Goal: Task Accomplishment & Management: Manage account settings

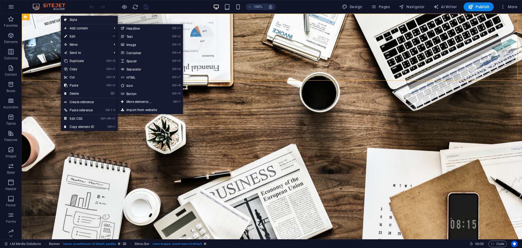
click at [74, 33] on link "⏎ Edit" at bounding box center [79, 36] width 36 height 8
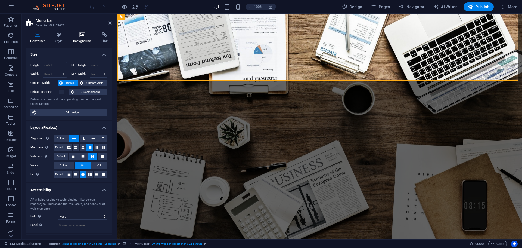
click at [82, 39] on h4 "Background" at bounding box center [83, 37] width 29 height 11
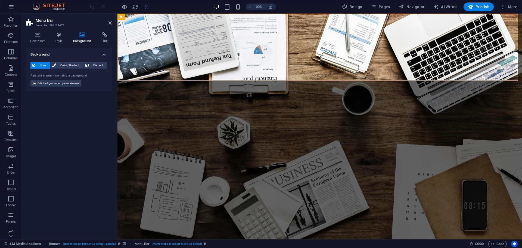
click at [40, 64] on span "None" at bounding box center [43, 65] width 12 height 7
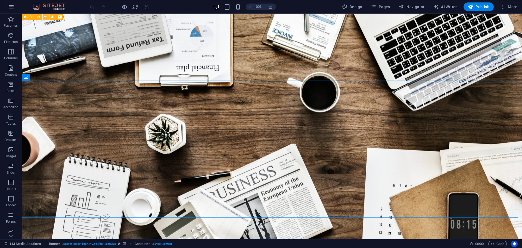
click at [46, 16] on icon at bounding box center [45, 17] width 3 height 6
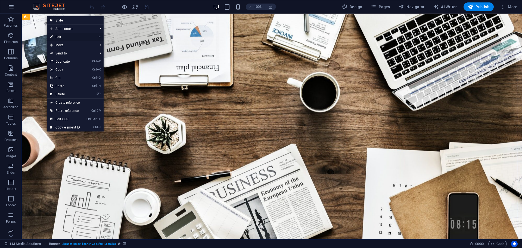
click at [65, 35] on link "⏎ Edit" at bounding box center [65, 37] width 36 height 8
select select "vh"
select select "header"
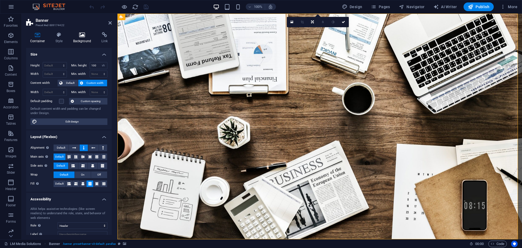
click at [81, 39] on h4 "Background" at bounding box center [83, 37] width 29 height 11
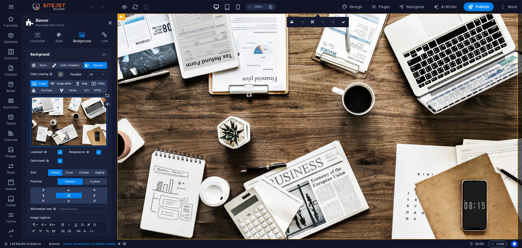
click at [67, 136] on div "Drag files here, click to choose files or select files from Files or our free s…" at bounding box center [68, 121] width 77 height 51
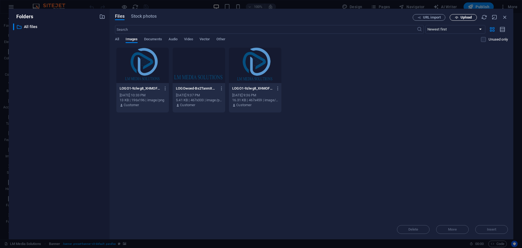
click at [459, 17] on span "Upload" at bounding box center [463, 18] width 22 height 4
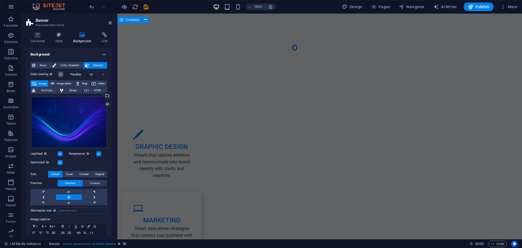
scroll to position [815, 0]
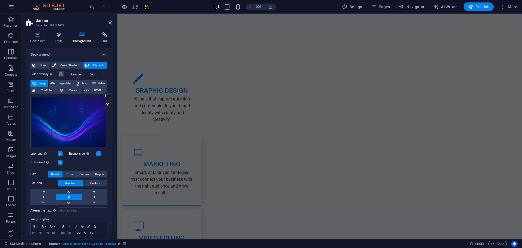
click at [472, 7] on icon "button" at bounding box center [470, 6] width 5 height 5
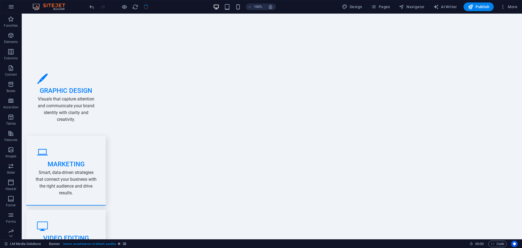
scroll to position [0, 0]
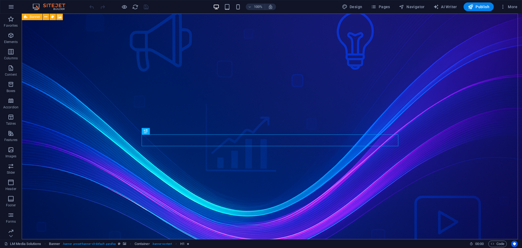
click at [24, 15] on div "Banner" at bounding box center [32, 17] width 21 height 7
click at [45, 17] on icon at bounding box center [45, 17] width 3 height 6
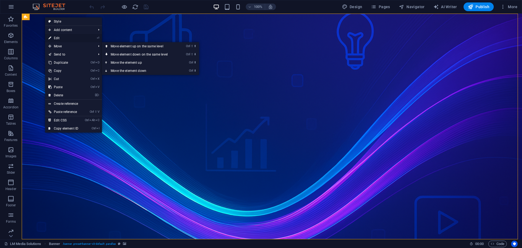
click at [70, 40] on link "⏎ Edit" at bounding box center [63, 38] width 36 height 8
select select "vh"
select select "header"
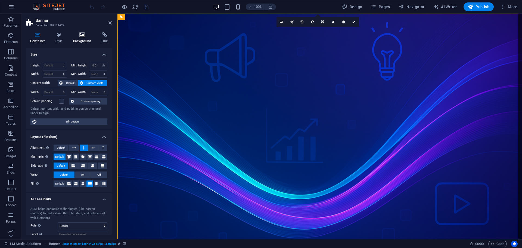
click at [82, 35] on icon at bounding box center [82, 34] width 26 height 5
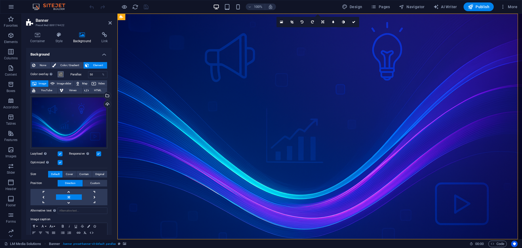
click at [61, 75] on span at bounding box center [60, 74] width 4 height 4
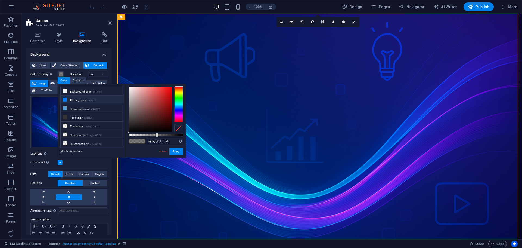
click at [80, 101] on li "Primary color #007BFF" at bounding box center [92, 99] width 63 height 9
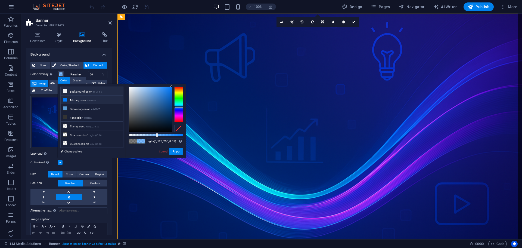
click at [81, 91] on li "Background color #F0F4F8" at bounding box center [92, 91] width 63 height 9
click at [66, 142] on icon at bounding box center [65, 143] width 4 height 4
type input "rgba(0, 0, 0, 0)"
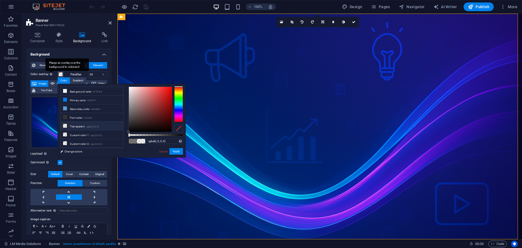
click at [53, 77] on div "Places an overlay over the background to colorize it" at bounding box center [50, 74] width 5 height 7
click at [58, 77] on button "Color overlay Places an overlay over the background to colorize it" at bounding box center [61, 74] width 6 height 6
click at [53, 78] on div "Color overlay Places an overlay over the background to colorize it Parallax 50 …" at bounding box center [68, 161] width 77 height 184
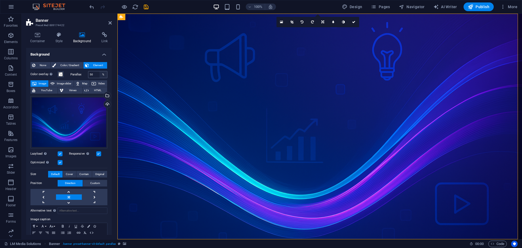
click at [104, 76] on div "%" at bounding box center [103, 74] width 8 height 7
drag, startPoint x: 93, startPoint y: 76, endPoint x: 85, endPoint y: 77, distance: 8.0
click at [85, 77] on div "Parallax 50 %" at bounding box center [88, 74] width 37 height 7
drag, startPoint x: 93, startPoint y: 76, endPoint x: 78, endPoint y: 76, distance: 15.2
click at [78, 76] on div "Parallax 40 %" at bounding box center [88, 74] width 37 height 7
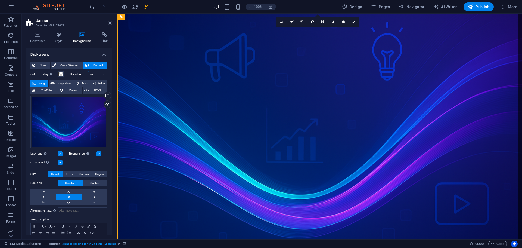
type input "10"
click at [72, 64] on span "Color / Gradient" at bounding box center [70, 65] width 24 height 7
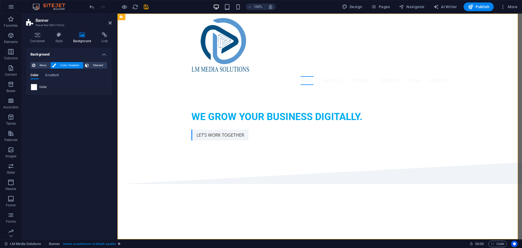
click at [33, 88] on span at bounding box center [34, 87] width 6 height 6
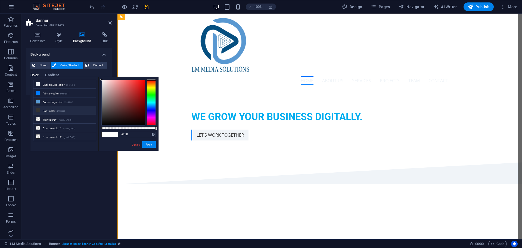
click at [47, 107] on li "Font color #333333" at bounding box center [64, 110] width 63 height 9
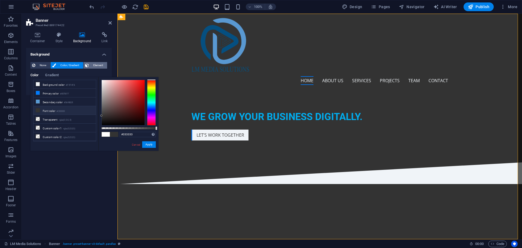
click at [94, 64] on span "Element" at bounding box center [98, 65] width 15 height 7
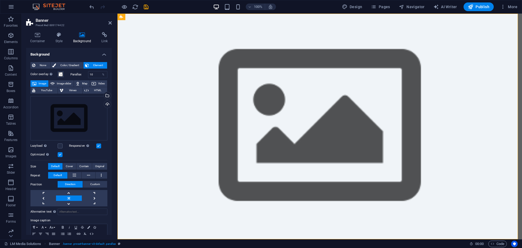
click at [71, 54] on h4 "Background" at bounding box center [69, 53] width 86 height 10
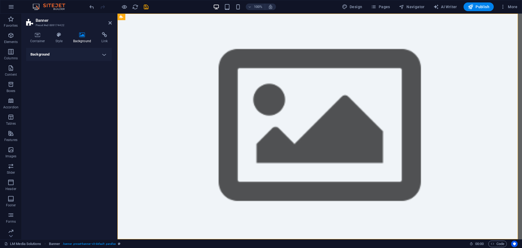
drag, startPoint x: 79, startPoint y: 35, endPoint x: 72, endPoint y: 37, distance: 7.8
click at [79, 35] on icon at bounding box center [82, 34] width 26 height 5
click at [63, 38] on h4 "Style" at bounding box center [60, 37] width 18 height 11
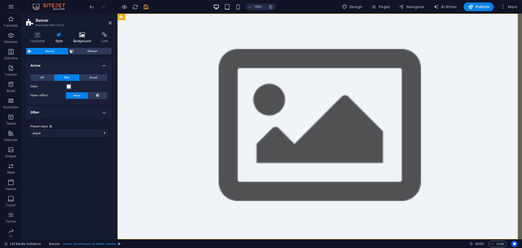
click at [79, 37] on icon at bounding box center [82, 34] width 26 height 5
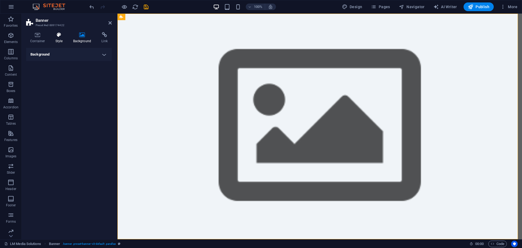
click at [60, 38] on h4 "Style" at bounding box center [60, 37] width 18 height 11
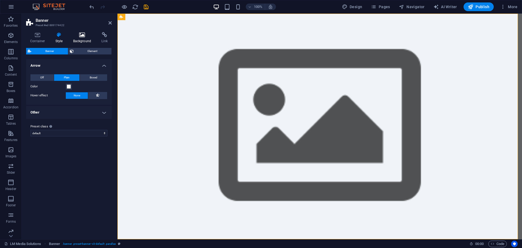
click at [89, 39] on h4 "Background" at bounding box center [83, 37] width 29 height 11
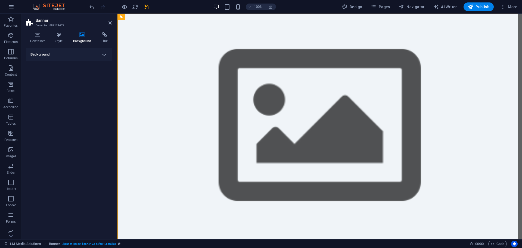
click at [70, 52] on h4 "Background" at bounding box center [69, 54] width 86 height 13
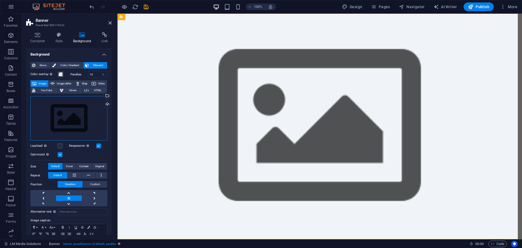
click at [67, 121] on div "Drag files here, click to choose files or select files from Files or our free s…" at bounding box center [68, 118] width 77 height 45
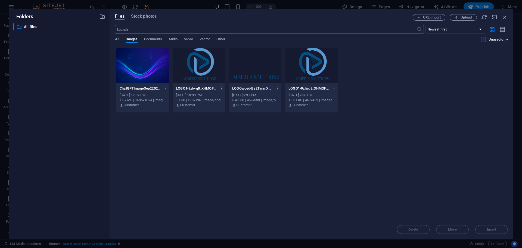
click at [148, 65] on div at bounding box center [142, 65] width 52 height 35
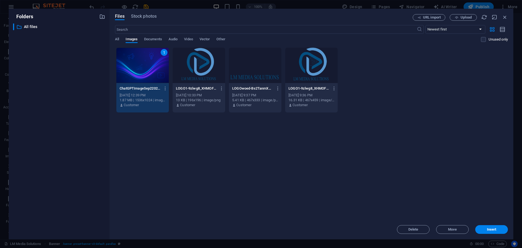
click at [148, 65] on div "1" at bounding box center [142, 65] width 52 height 35
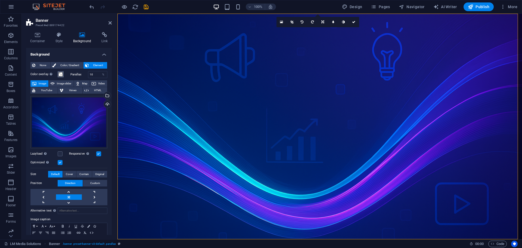
click at [61, 74] on span at bounding box center [60, 74] width 4 height 4
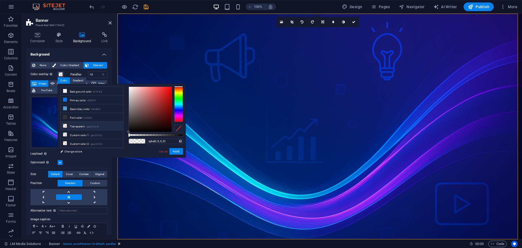
drag, startPoint x: 84, startPoint y: 139, endPoint x: 80, endPoint y: 123, distance: 16.2
click at [83, 139] on li "Custom color 2 rgba(0,0,0,0)" at bounding box center [92, 143] width 63 height 9
click at [51, 79] on div "Color overlay Places an overlay over the background to colorize it Parallax 10 …" at bounding box center [68, 161] width 77 height 184
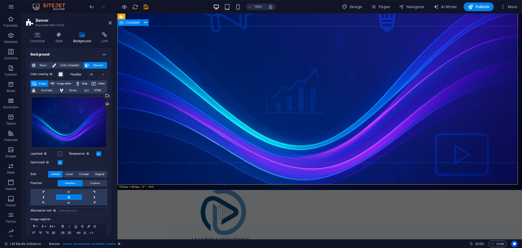
scroll to position [82, 0]
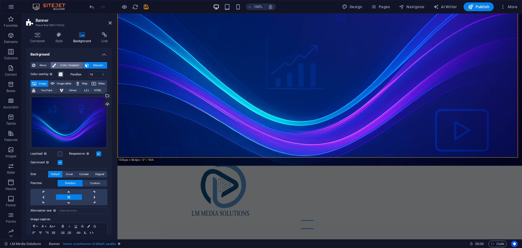
click at [73, 64] on span "Color / Gradient" at bounding box center [70, 65] width 24 height 7
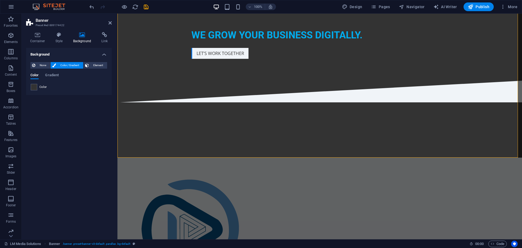
click at [32, 85] on span at bounding box center [34, 87] width 6 height 6
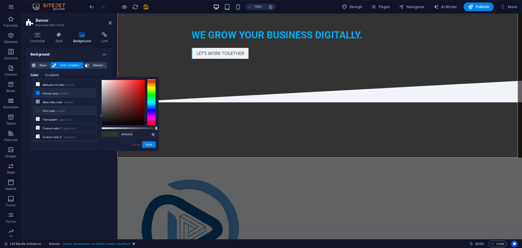
click at [43, 91] on li "Primary color #007BFF" at bounding box center [64, 93] width 63 height 9
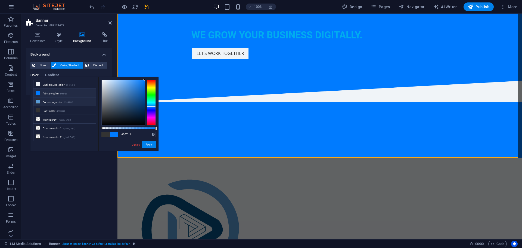
click at [44, 101] on li "Secondary color #5A9BD5" at bounding box center [64, 101] width 63 height 9
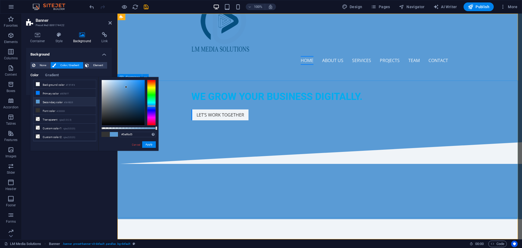
scroll to position [0, 0]
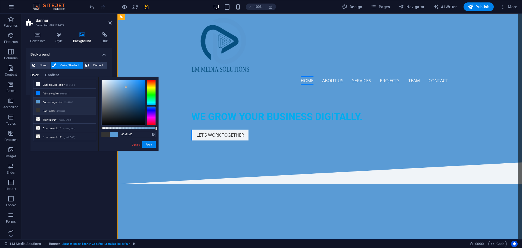
click at [53, 110] on li "Font color #333333" at bounding box center [64, 110] width 63 height 9
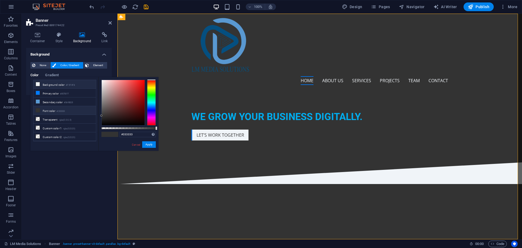
click at [57, 85] on li "Background color #F0F4F8" at bounding box center [64, 84] width 63 height 9
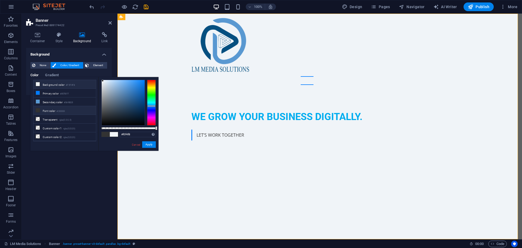
click at [63, 107] on li "Font color #333333" at bounding box center [64, 110] width 63 height 9
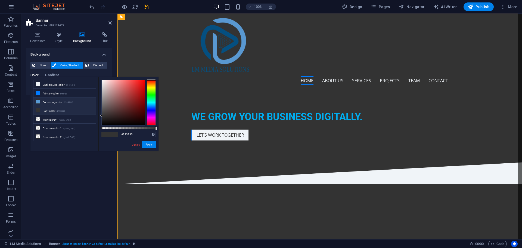
click at [64, 101] on li "Secondary color #5A9BD5" at bounding box center [64, 101] width 63 height 9
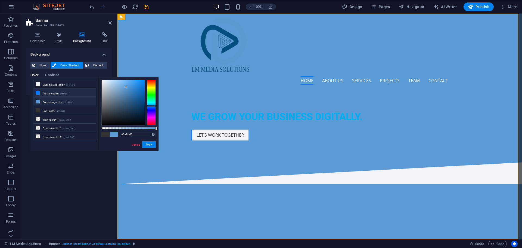
click at [66, 93] on small "#007BFF" at bounding box center [64, 94] width 9 height 4
type input "#007bff"
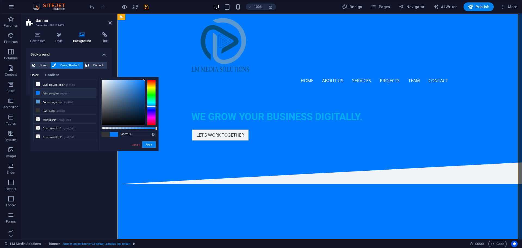
click at [70, 55] on h4 "Background" at bounding box center [69, 53] width 86 height 10
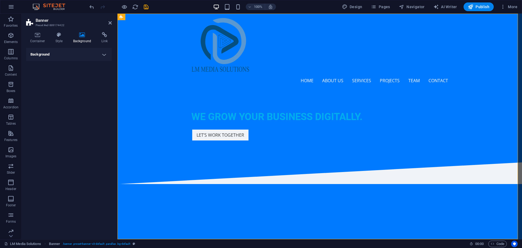
click at [112, 21] on aside "Banner Preset #ed-889174422 Container Style Background Link Size Height Default…" at bounding box center [70, 126] width 96 height 225
click at [91, 6] on icon "undo" at bounding box center [92, 7] width 6 height 6
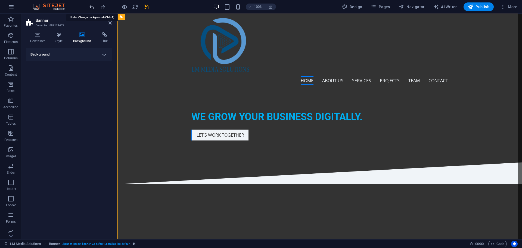
click at [91, 6] on icon "undo" at bounding box center [92, 7] width 6 height 6
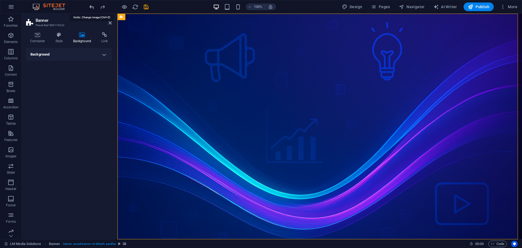
click at [91, 6] on icon "undo" at bounding box center [92, 7] width 6 height 6
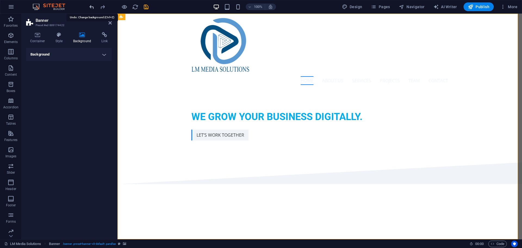
click at [91, 6] on icon "undo" at bounding box center [92, 7] width 6 height 6
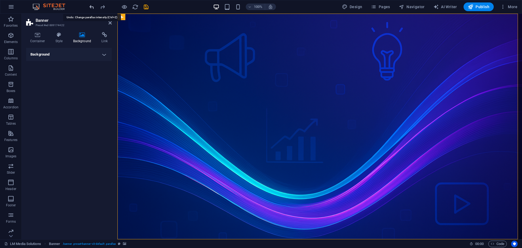
click at [91, 6] on icon "undo" at bounding box center [92, 7] width 6 height 6
type input "50"
click at [88, 53] on h4 "Background" at bounding box center [69, 54] width 86 height 13
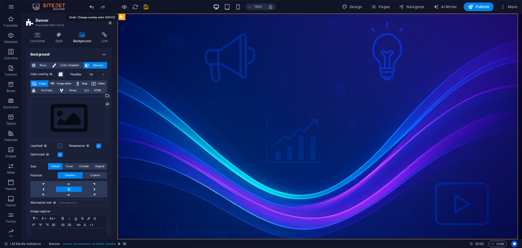
click at [93, 7] on icon "undo" at bounding box center [92, 7] width 6 height 6
click at [93, 7] on div at bounding box center [118, 6] width 61 height 9
click at [92, 7] on div at bounding box center [118, 6] width 61 height 9
click at [60, 115] on div "Drag files here, click to choose files or select files from Files or our free s…" at bounding box center [68, 118] width 77 height 45
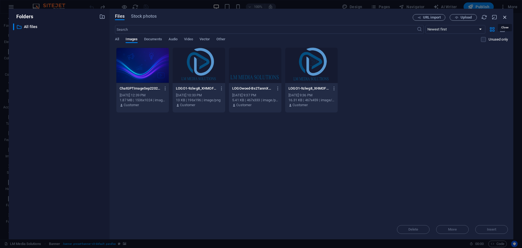
drag, startPoint x: 507, startPoint y: 16, endPoint x: 387, endPoint y: 4, distance: 120.5
click at [507, 16] on icon "button" at bounding box center [505, 17] width 6 height 6
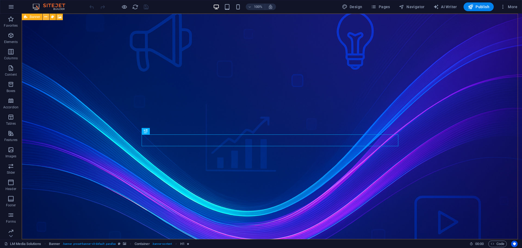
click at [45, 17] on icon at bounding box center [45, 17] width 3 height 6
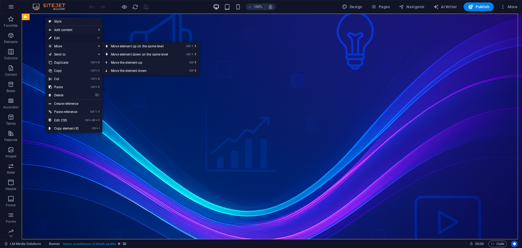
click at [61, 37] on link "⏎ Edit" at bounding box center [63, 38] width 36 height 8
select select "vh"
select select "header"
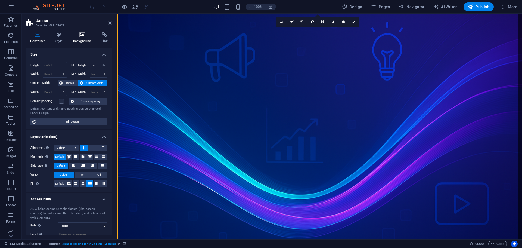
click at [81, 42] on h4 "Background" at bounding box center [83, 37] width 29 height 11
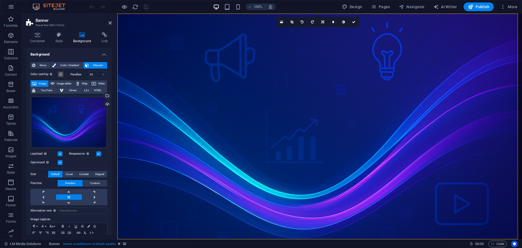
scroll to position [22, 0]
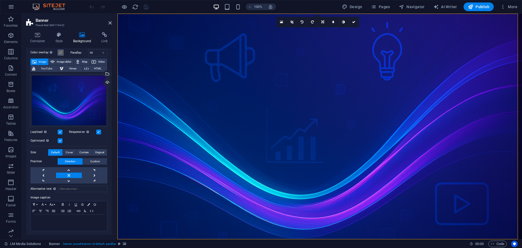
click at [61, 52] on span at bounding box center [60, 52] width 4 height 4
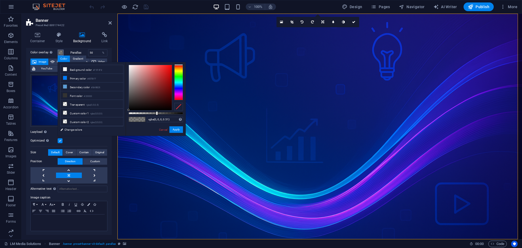
click at [61, 54] on span at bounding box center [60, 52] width 4 height 4
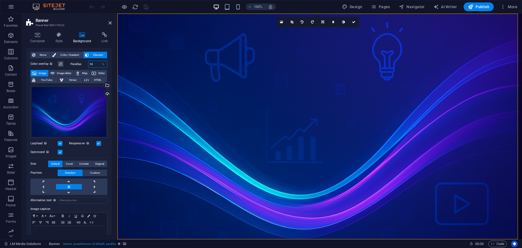
drag, startPoint x: 95, startPoint y: 52, endPoint x: 74, endPoint y: 52, distance: 21.5
click at [74, 52] on div "None Color / Gradient Element Stretch background to full-width Color overlay Pl…" at bounding box center [69, 146] width 86 height 199
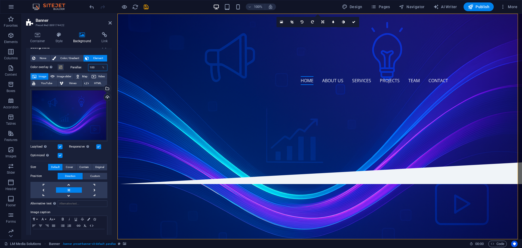
type input "100"
click at [82, 68] on label "Parallax" at bounding box center [79, 67] width 18 height 3
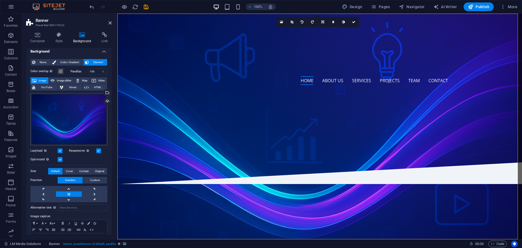
scroll to position [0, 0]
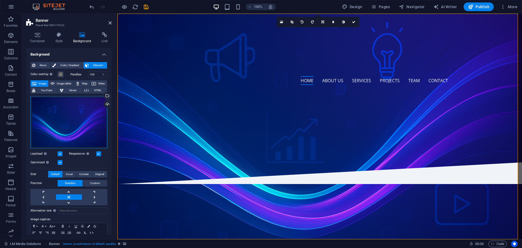
click at [76, 121] on div "Drag files here, click to choose files or select files from Files or our free s…" at bounding box center [68, 122] width 77 height 52
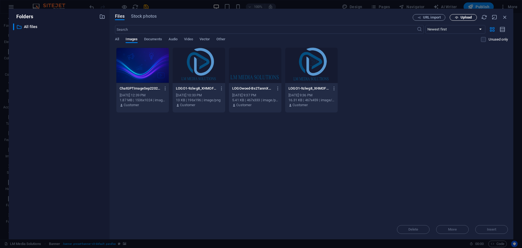
click at [468, 15] on button "Upload" at bounding box center [463, 17] width 27 height 7
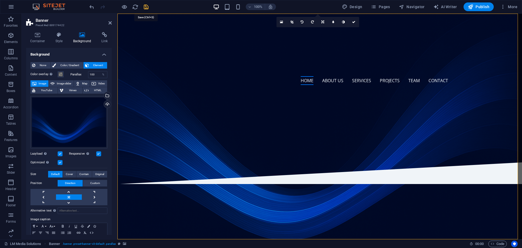
click at [144, 6] on icon "save" at bounding box center [146, 7] width 6 height 6
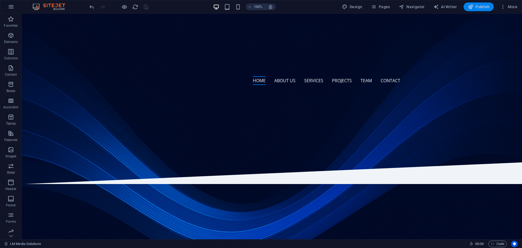
click at [472, 7] on icon "button" at bounding box center [470, 6] width 5 height 5
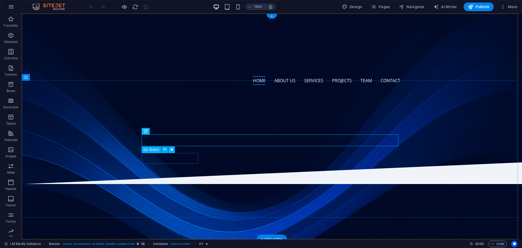
click at [163, 140] on div "Let’s Work Together" at bounding box center [272, 134] width 257 height 11
click at [164, 151] on icon at bounding box center [164, 149] width 3 height 6
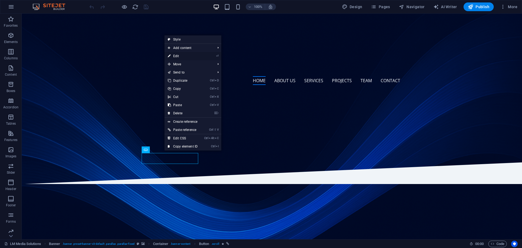
click at [192, 54] on link "⏎ Edit" at bounding box center [182, 56] width 36 height 8
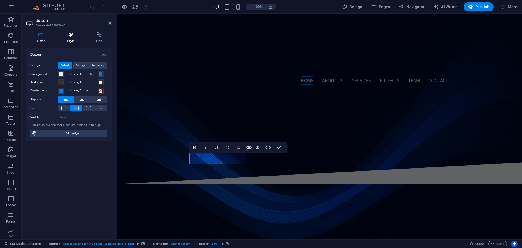
click at [70, 38] on h4 "Style" at bounding box center [72, 37] width 29 height 11
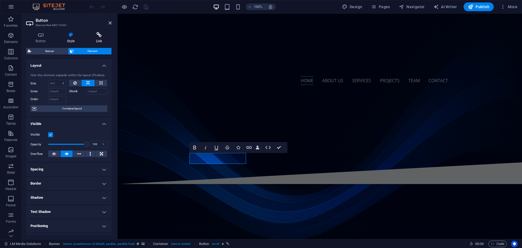
click at [92, 35] on icon at bounding box center [99, 34] width 26 height 5
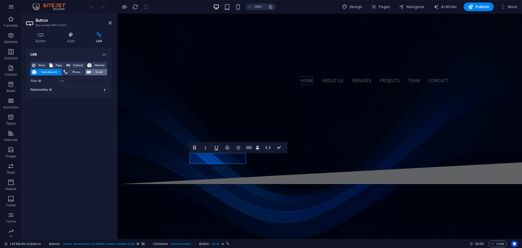
click at [96, 71] on span "Email" at bounding box center [98, 72] width 13 height 7
click at [83, 82] on input "Email" at bounding box center [83, 81] width 50 height 7
type input "[EMAIL_ADDRESS][DOMAIN_NAME]"
click at [91, 91] on input "Title Additional link description, should not be the same as the link text. The…" at bounding box center [83, 89] width 50 height 7
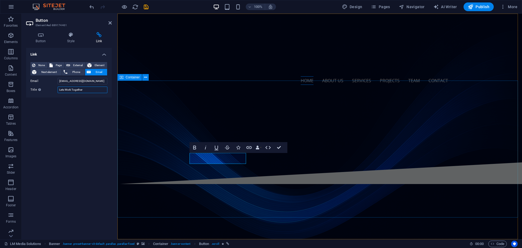
type input "Lets Work Together"
click at [162, 117] on div "We grow your business digitally. Let’s Work Together" at bounding box center [319, 125] width 404 height 73
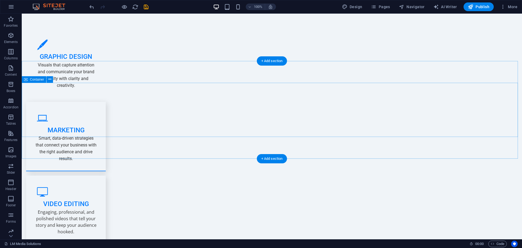
scroll to position [679, 0]
click at [11, 151] on icon "button" at bounding box center [11, 149] width 7 height 7
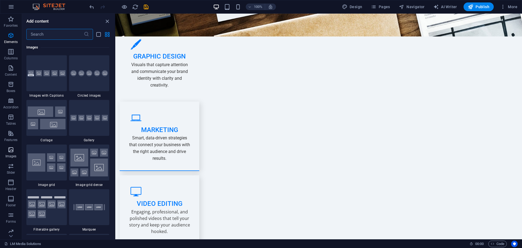
scroll to position [2756, 0]
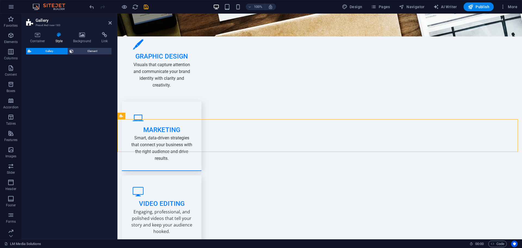
select select "rem"
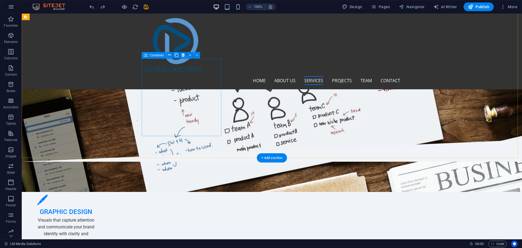
scroll to position [516, 0]
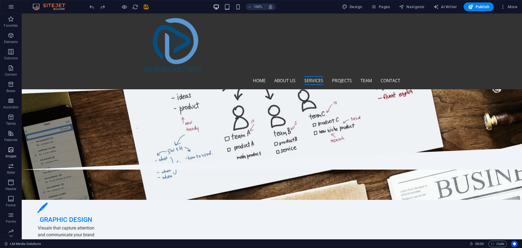
click at [14, 155] on p "Images" at bounding box center [10, 156] width 11 height 4
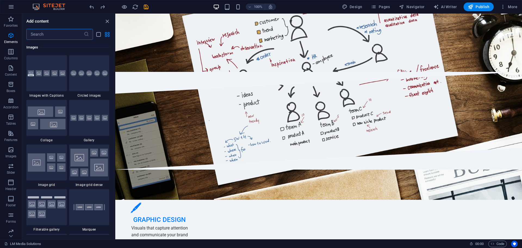
scroll to position [2756, 0]
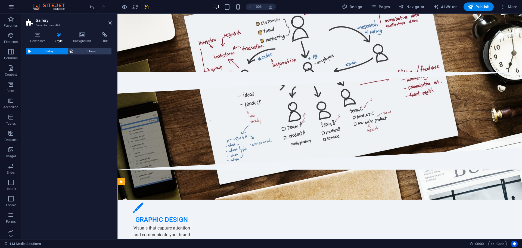
select select "rem"
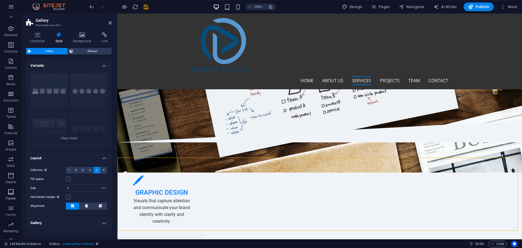
scroll to position [0, 0]
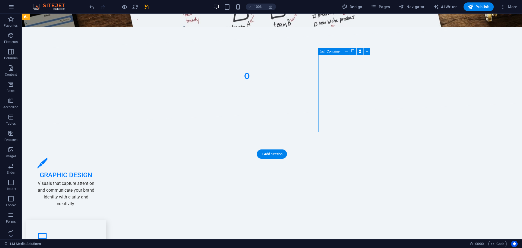
scroll to position [571, 0]
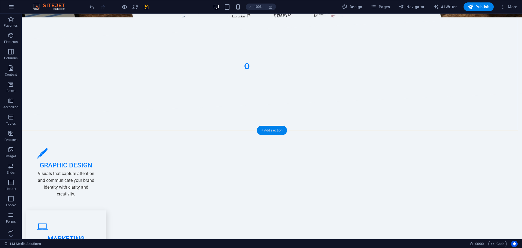
click at [269, 128] on div "+ Add section" at bounding box center [272, 130] width 30 height 9
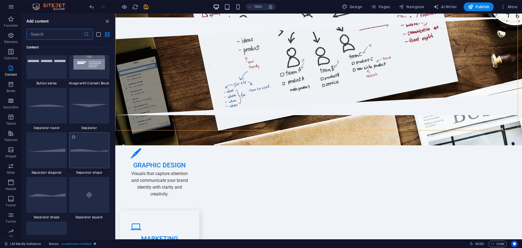
scroll to position [1277, 0]
click at [85, 110] on div at bounding box center [89, 104] width 40 height 36
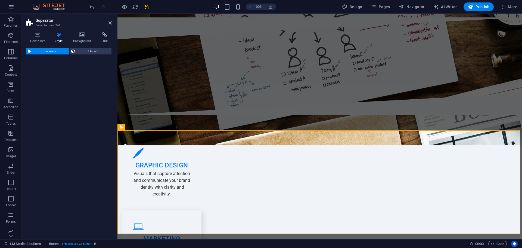
select select "rem"
select select "preset-separator-v3-default"
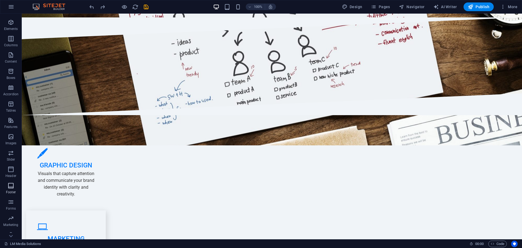
scroll to position [19, 0]
click at [11, 210] on icon "button" at bounding box center [11, 211] width 7 height 7
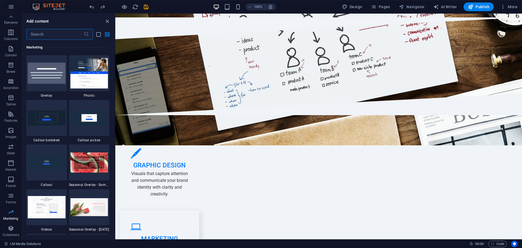
scroll to position [0, 0]
click at [10, 37] on icon "button" at bounding box center [11, 35] width 7 height 7
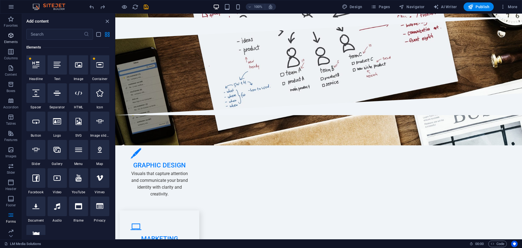
scroll to position [58, 0]
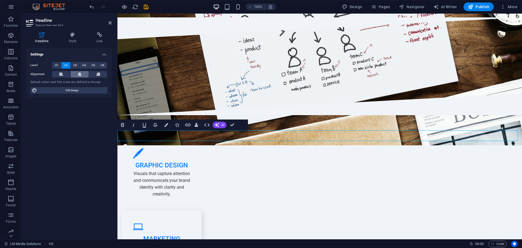
click at [78, 72] on icon at bounding box center [80, 74] width 4 height 7
click at [223, 123] on span "AI" at bounding box center [222, 124] width 3 height 3
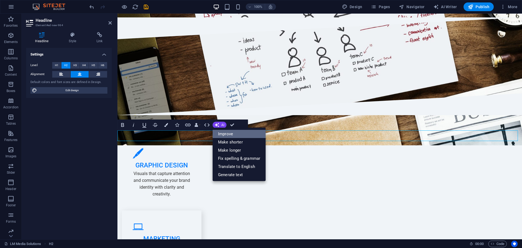
click at [227, 135] on link "Improve" at bounding box center [239, 134] width 53 height 8
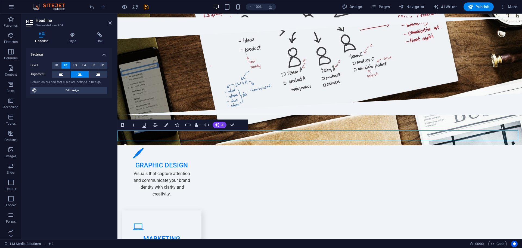
drag, startPoint x: 361, startPoint y: 137, endPoint x: 258, endPoint y: 144, distance: 103.0
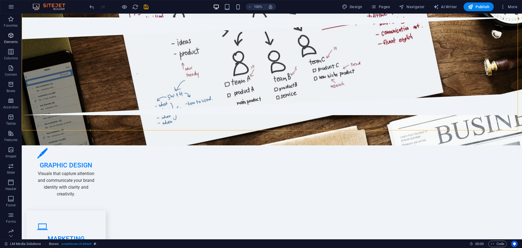
click at [13, 35] on icon "button" at bounding box center [11, 35] width 7 height 7
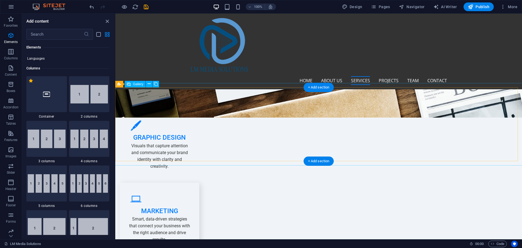
scroll to position [598, 0]
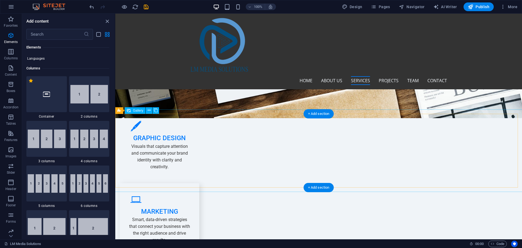
select select "4"
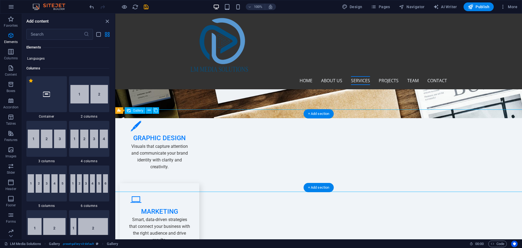
select select "px"
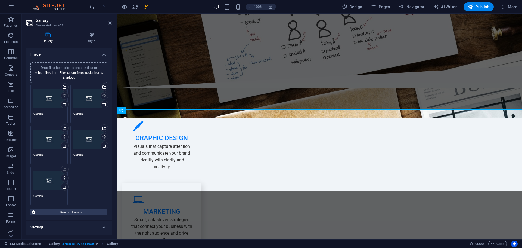
click at [43, 146] on div "Drag files here, click to choose files or select files from Files or our free s…" at bounding box center [48, 140] width 31 height 22
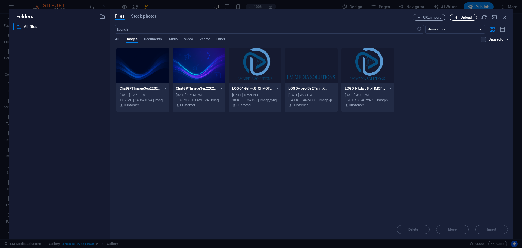
click at [462, 14] on button "Upload" at bounding box center [463, 17] width 27 height 7
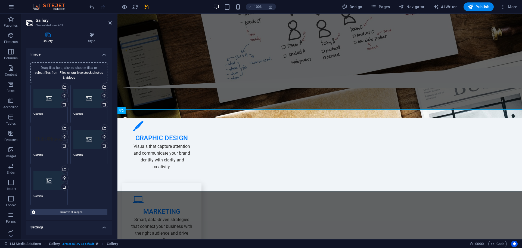
click at [49, 149] on div "Drag files here, click to choose files or select files from Files or our free s…" at bounding box center [48, 140] width 31 height 22
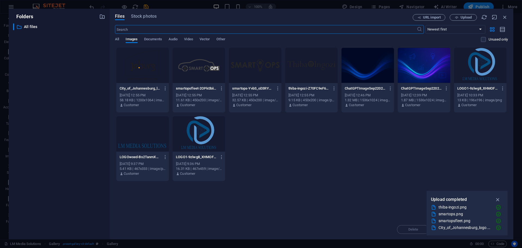
click at [146, 70] on div at bounding box center [142, 65] width 52 height 35
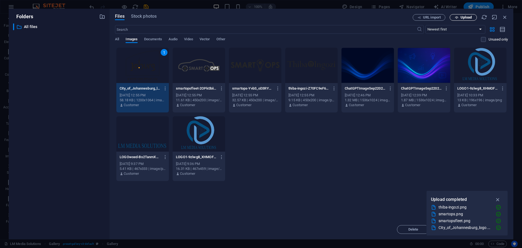
click at [470, 18] on span "Upload" at bounding box center [465, 17] width 11 height 3
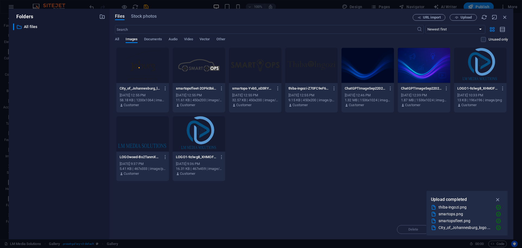
click at [144, 73] on div at bounding box center [142, 65] width 52 height 35
click at [144, 73] on div "1" at bounding box center [142, 65] width 52 height 35
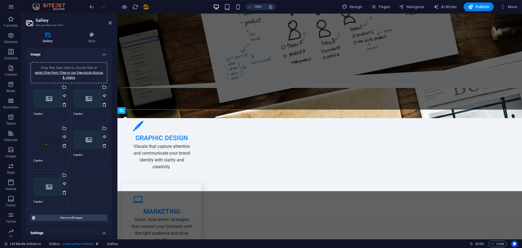
click at [49, 100] on div "Drag files here, click to choose files or select files from Files or our free s…" at bounding box center [48, 99] width 31 height 22
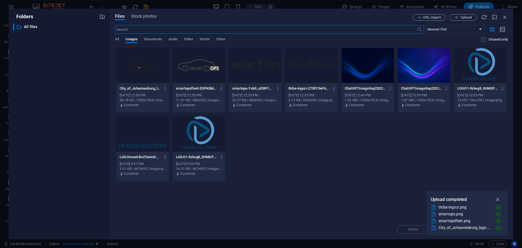
click at [227, 63] on div "City_of_Johannesburg_logo.svg-ORiW_Tk0Ztg1U0qlToeO9w.png City_of_Johannesburg_l…" at bounding box center [311, 114] width 393 height 134
click at [248, 63] on div at bounding box center [255, 65] width 52 height 35
click at [248, 63] on div "1" at bounding box center [255, 65] width 52 height 35
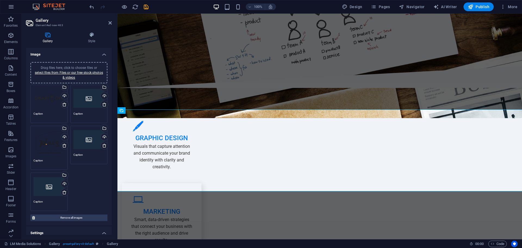
click at [90, 101] on div "Drag files here, click to choose files or select files from Files or our free s…" at bounding box center [88, 99] width 31 height 22
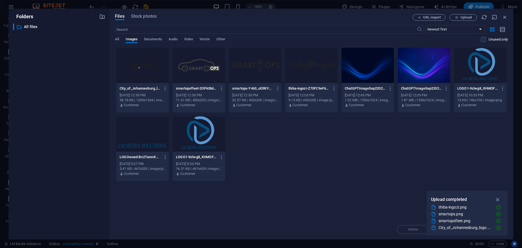
click at [204, 66] on div at bounding box center [199, 65] width 52 height 35
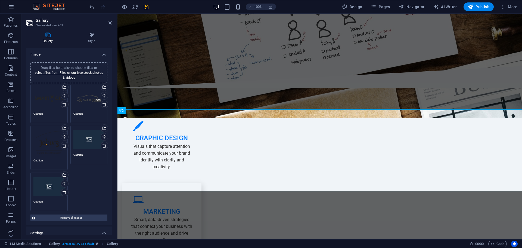
click at [87, 139] on div "Drag files here, click to choose files or select files from Files or our free s…" at bounding box center [88, 140] width 31 height 22
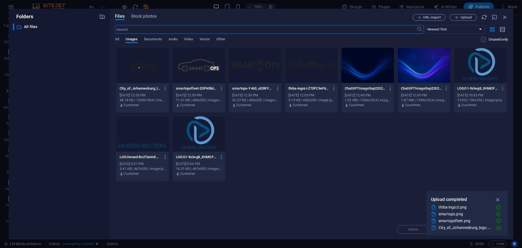
click at [304, 65] on div at bounding box center [311, 65] width 52 height 35
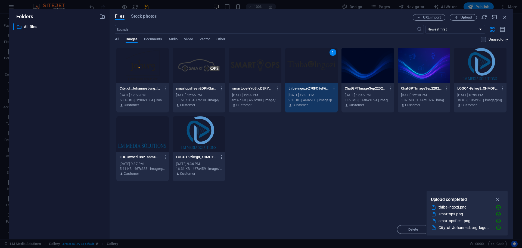
click at [304, 65] on div "1" at bounding box center [311, 65] width 52 height 35
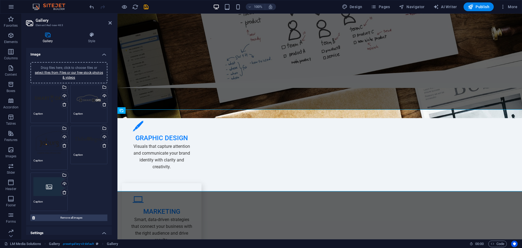
click at [47, 187] on div "Drag files here, click to choose files or select files from Files or our free s…" at bounding box center [48, 186] width 31 height 22
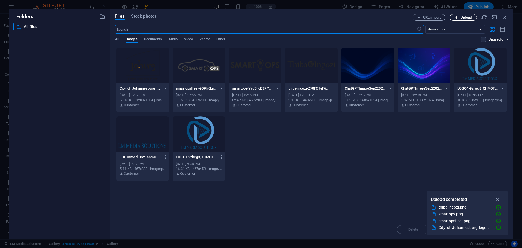
click at [456, 19] on button "Upload" at bounding box center [463, 17] width 27 height 7
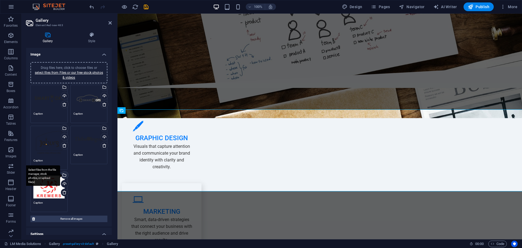
click at [48, 181] on div "Select files from the file manager, stock photos, or upload file(s)" at bounding box center [42, 175] width 35 height 20
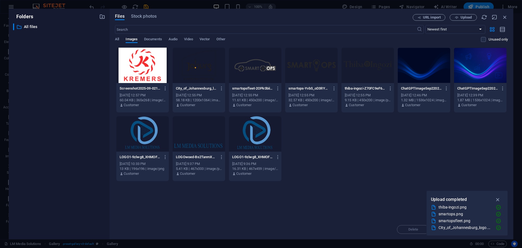
click at [135, 56] on div at bounding box center [142, 65] width 52 height 35
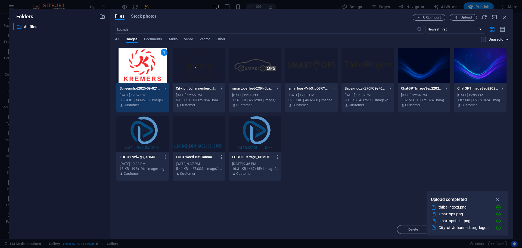
click at [132, 67] on div "1" at bounding box center [142, 65] width 52 height 35
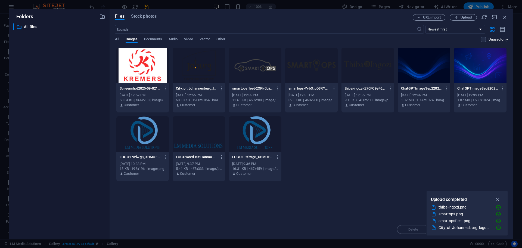
click at [132, 67] on div at bounding box center [142, 65] width 52 height 35
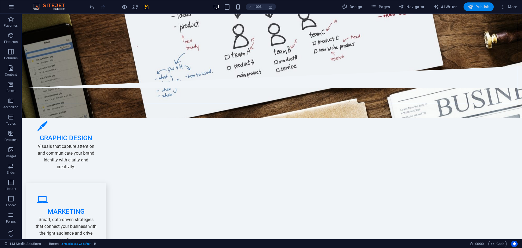
click at [483, 5] on span "Publish" at bounding box center [478, 6] width 21 height 5
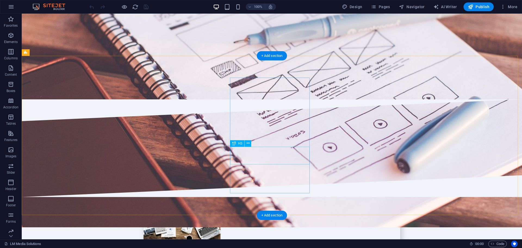
scroll to position [1332, 0]
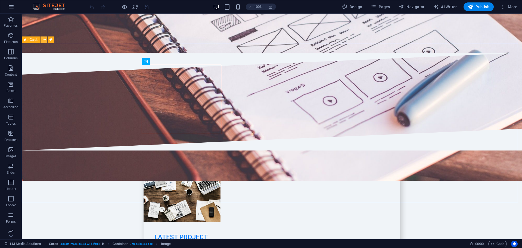
click at [42, 39] on button at bounding box center [44, 39] width 7 height 7
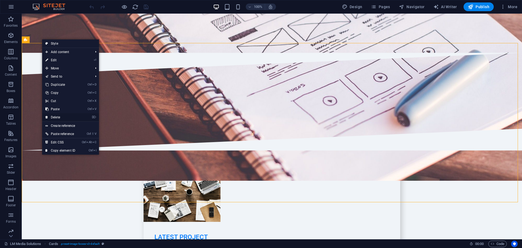
click at [56, 116] on link "⌦ Delete" at bounding box center [60, 117] width 36 height 8
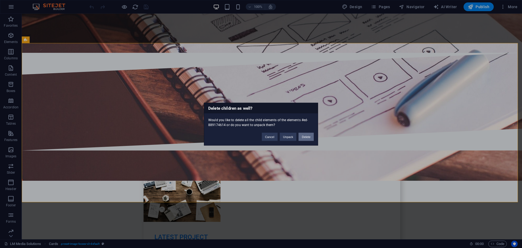
click at [312, 137] on button "Delete" at bounding box center [305, 136] width 15 height 8
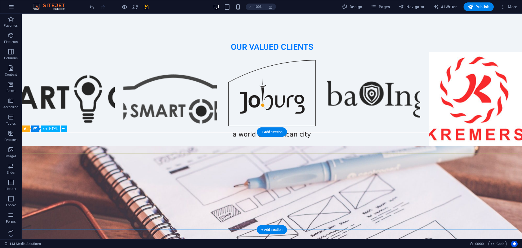
scroll to position [1169, 0]
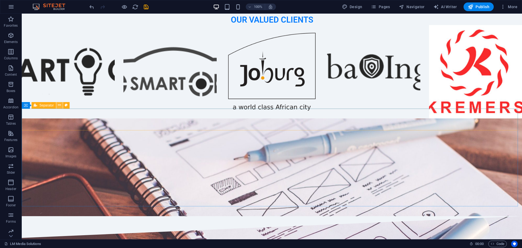
click at [58, 106] on button at bounding box center [59, 105] width 7 height 7
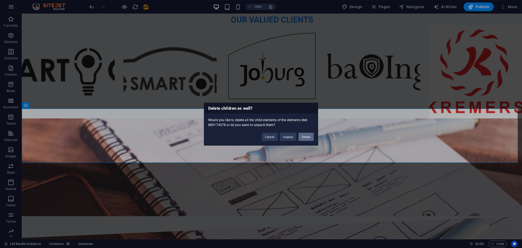
click at [301, 135] on button "Delete" at bounding box center [305, 136] width 15 height 8
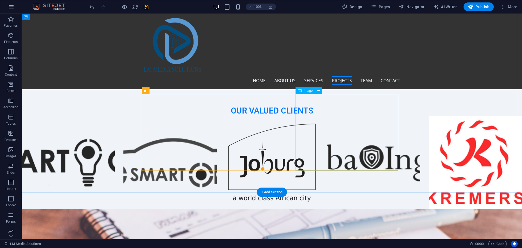
scroll to position [1060, 0]
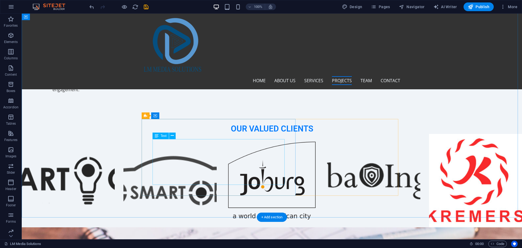
click at [179, 114] on icon at bounding box center [178, 116] width 3 height 6
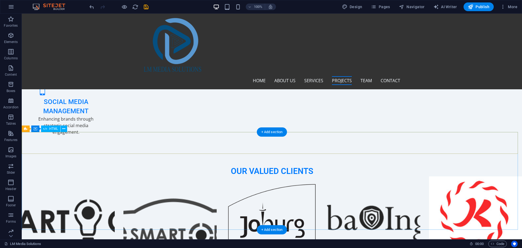
scroll to position [978, 0]
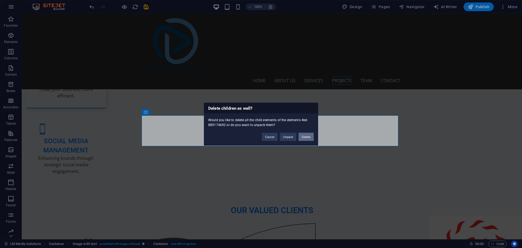
click at [301, 137] on button "Delete" at bounding box center [305, 136] width 15 height 8
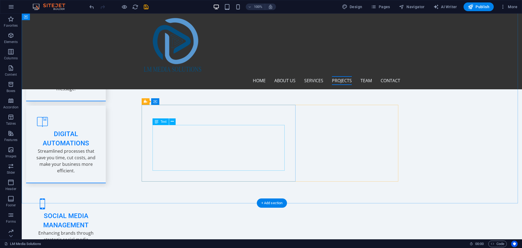
scroll to position [897, 0]
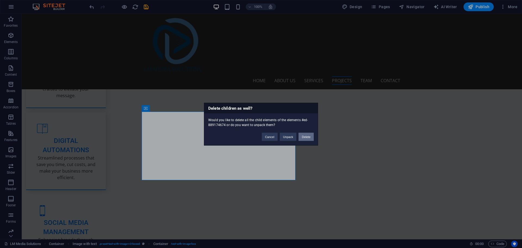
click at [300, 138] on button "Delete" at bounding box center [305, 136] width 15 height 8
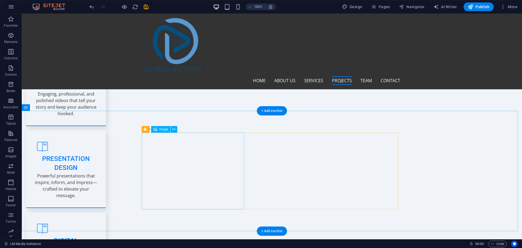
scroll to position [788, 0]
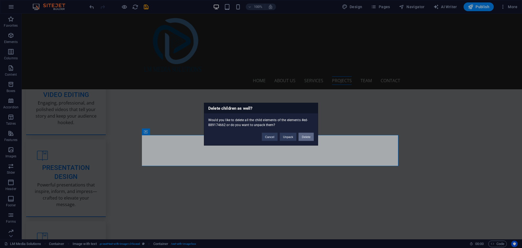
click at [301, 136] on button "Delete" at bounding box center [305, 136] width 15 height 8
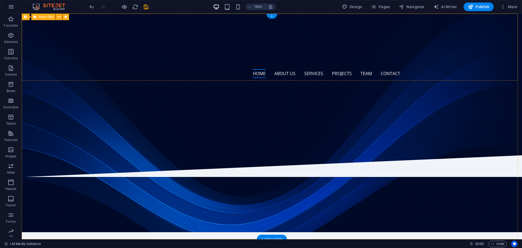
scroll to position [0, 0]
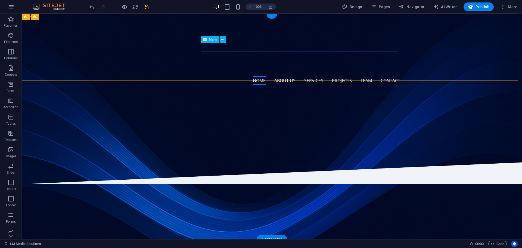
click at [342, 76] on nav "Home About us Services Projects Team Contact" at bounding box center [272, 80] width 257 height 9
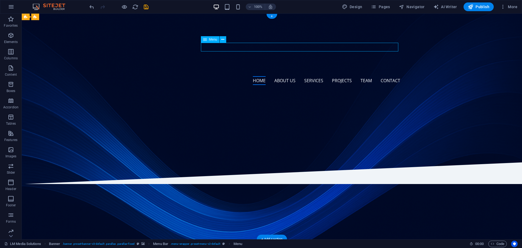
click at [339, 76] on nav "Home About us Services Projects Team Contact" at bounding box center [272, 80] width 257 height 9
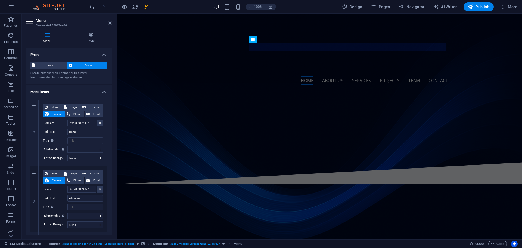
drag, startPoint x: 111, startPoint y: 122, endPoint x: 111, endPoint y: 136, distance: 13.9
click at [111, 136] on div "Menu Auto Custom Create custom menu items for this menu. Recommended for one-pa…" at bounding box center [69, 141] width 86 height 187
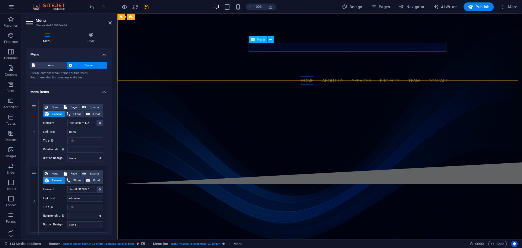
click at [355, 76] on nav "Home About us Services Projects Team Contact" at bounding box center [319, 80] width 257 height 9
click at [272, 38] on icon at bounding box center [270, 40] width 3 height 6
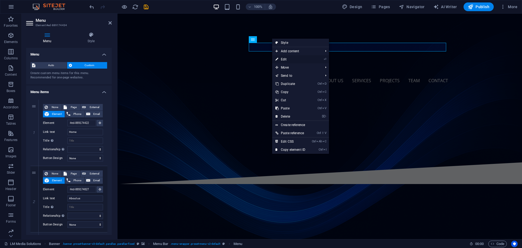
click at [285, 59] on link "⏎ Edit" at bounding box center [290, 59] width 36 height 8
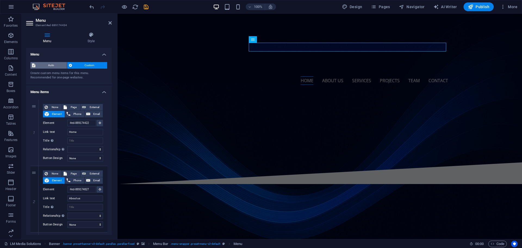
click at [48, 66] on span "Auto" at bounding box center [51, 65] width 28 height 7
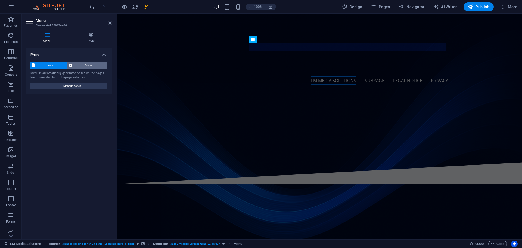
click at [71, 64] on icon at bounding box center [70, 65] width 3 height 7
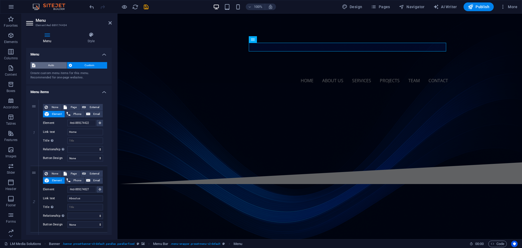
click at [43, 63] on span "Auto" at bounding box center [51, 65] width 28 height 7
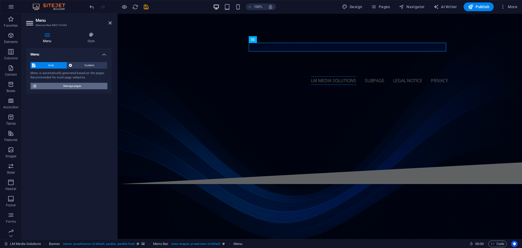
click at [63, 85] on span "Manage pages" at bounding box center [72, 86] width 67 height 7
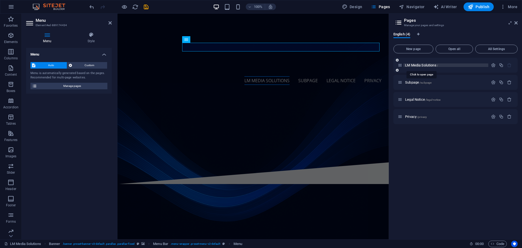
click at [409, 66] on span "LM Media Solutions /" at bounding box center [421, 65] width 33 height 4
click at [416, 83] on span "Subpage /subpage" at bounding box center [418, 82] width 26 height 4
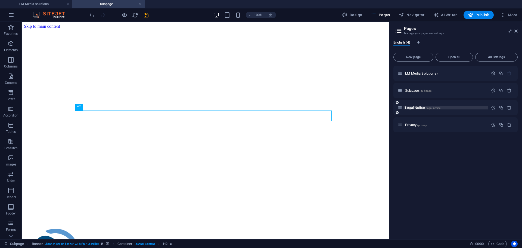
click at [414, 108] on span "Legal Notice /legal-notice" at bounding box center [422, 107] width 35 height 4
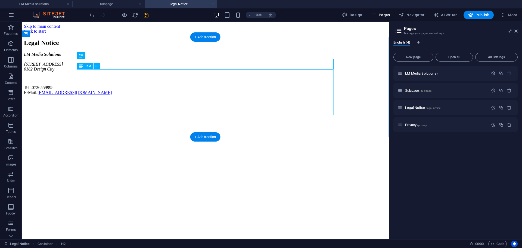
click at [110, 89] on div "LM Media Solutions 123 Creative Avenue 0182 Design City Tel.: 0726559998 E-Mail…" at bounding box center [205, 73] width 363 height 43
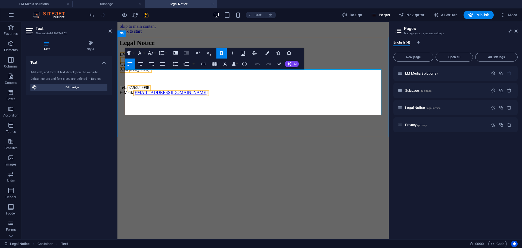
click at [138, 71] on span "Design City" at bounding box center [139, 69] width 21 height 5
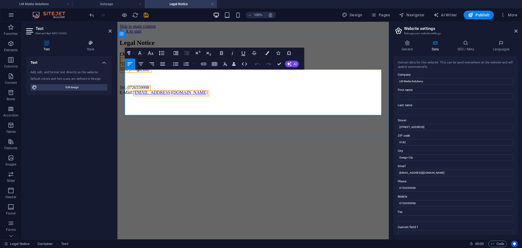
drag, startPoint x: 157, startPoint y: 92, endPoint x: 144, endPoint y: 89, distance: 13.2
click at [144, 71] on span "Design City" at bounding box center [139, 69] width 21 height 5
click at [149, 73] on span "ign Cit" at bounding box center [142, 70] width 13 height 6
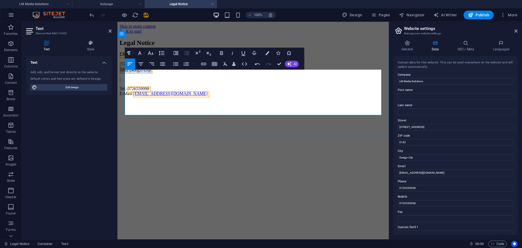
click at [149, 73] on span "ign Cit" at bounding box center [142, 70] width 13 height 6
drag, startPoint x: 137, startPoint y: 92, endPoint x: 159, endPoint y: 95, distance: 21.9
click at [159, 73] on address "LM Media Solutions 123 Creative Avenue 0182 Des ign Cit y" at bounding box center [253, 62] width 267 height 21
click at [136, 66] on span "123 Creative Avenue" at bounding box center [139, 64] width 39 height 5
drag, startPoint x: 126, startPoint y: 85, endPoint x: 166, endPoint y: 86, distance: 40.8
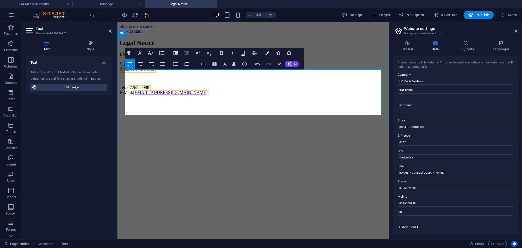
click at [166, 71] on address "LM Media Solutions 123 Creative Avenue 0182Pretoria North" at bounding box center [253, 62] width 267 height 20
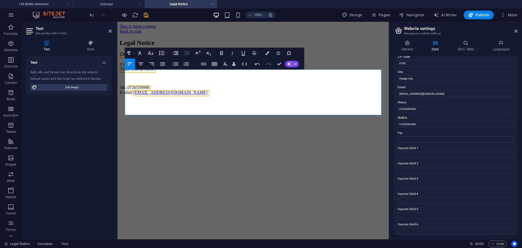
scroll to position [82, 0]
click at [194, 95] on p "Tel.: 0726559998 E-Mail: kwena@lmmediasolutions.com" at bounding box center [253, 90] width 267 height 10
click at [410, 43] on icon at bounding box center [407, 42] width 28 height 5
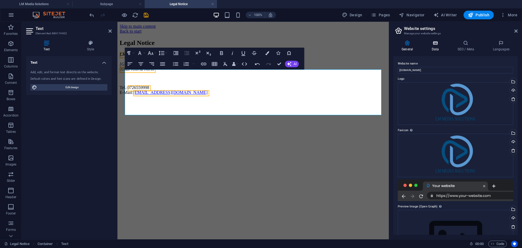
click at [436, 43] on icon at bounding box center [435, 42] width 24 height 5
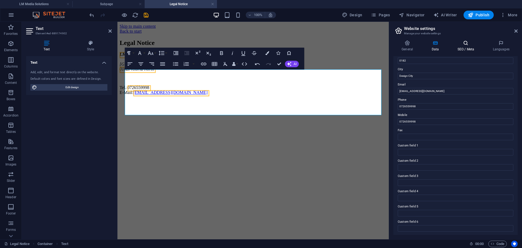
click at [461, 43] on icon at bounding box center [465, 42] width 33 height 5
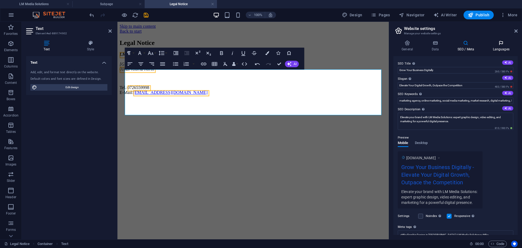
click at [503, 44] on icon at bounding box center [500, 42] width 33 height 5
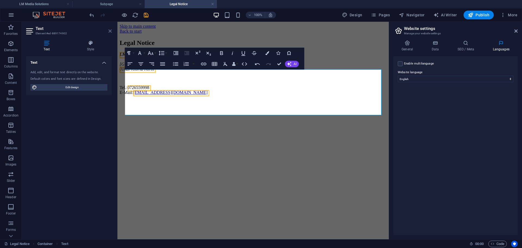
click at [109, 31] on icon at bounding box center [109, 31] width 3 height 4
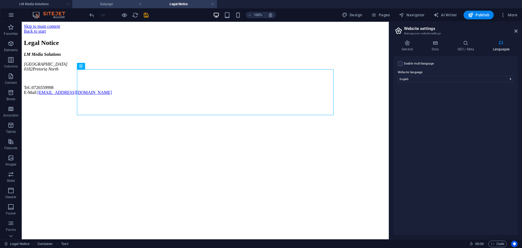
click at [116, 5] on h4 "Subpage" at bounding box center [108, 4] width 72 height 6
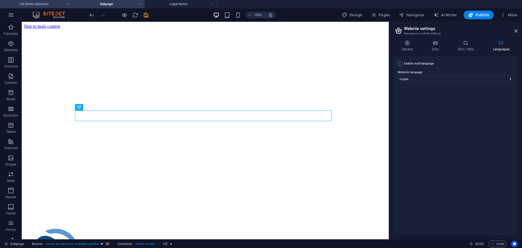
click at [54, 5] on h4 "LM Media Solutions" at bounding box center [36, 4] width 72 height 6
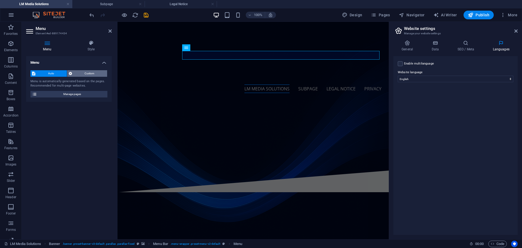
click at [86, 74] on span "Custom" at bounding box center [90, 73] width 32 height 7
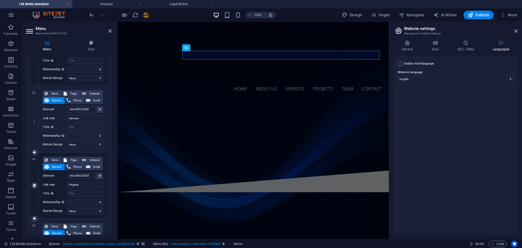
scroll to position [190, 0]
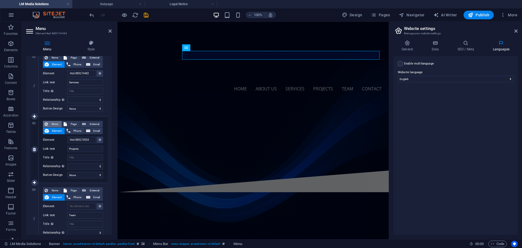
click at [55, 122] on span "None" at bounding box center [54, 124] width 11 height 7
select select
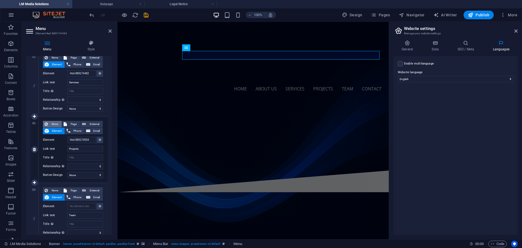
select select
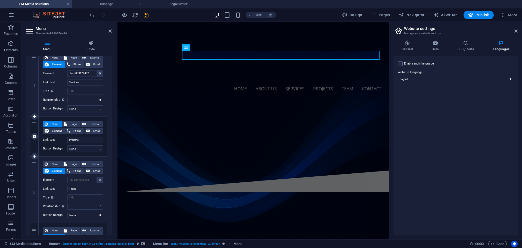
click at [33, 136] on icon at bounding box center [34, 136] width 3 height 4
select select
type input "Team"
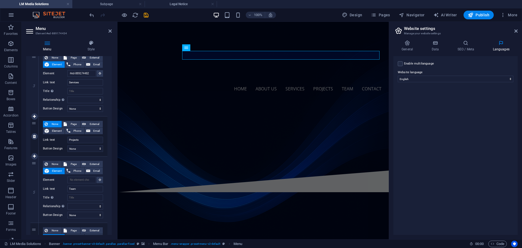
select select
type input "#ed-889174602"
type input "Contact"
select select
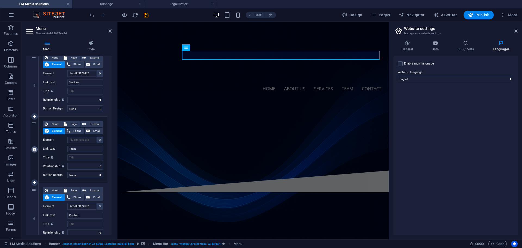
click at [35, 149] on icon at bounding box center [34, 149] width 3 height 4
select select
type input "#ed-889174602"
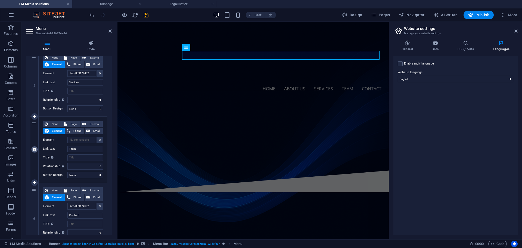
type input "Contact"
select select
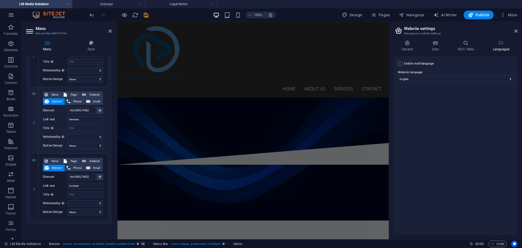
scroll to position [0, 0]
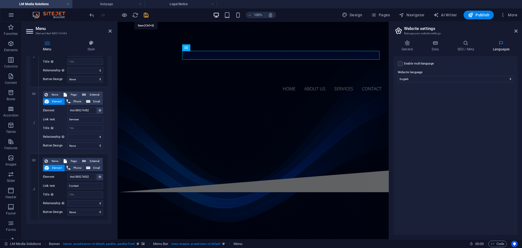
click at [146, 13] on icon "save" at bounding box center [146, 15] width 6 height 6
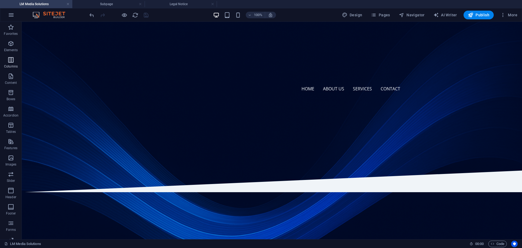
click at [13, 58] on icon "button" at bounding box center [11, 60] width 7 height 7
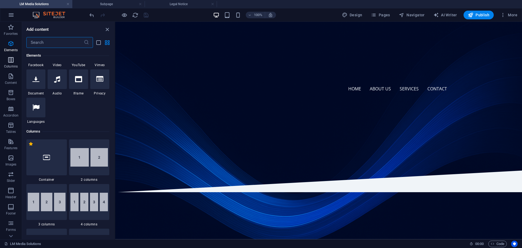
scroll to position [269, 0]
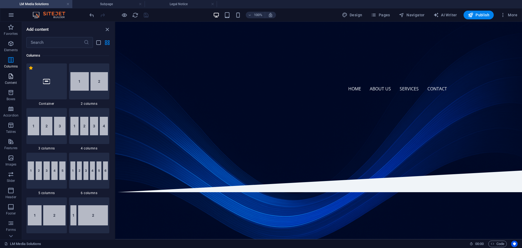
click at [11, 81] on p "Content" at bounding box center [11, 82] width 12 height 4
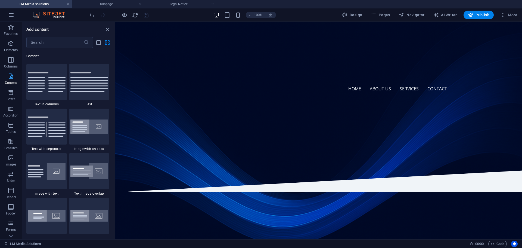
scroll to position [951, 0]
click at [11, 98] on p "Boxes" at bounding box center [11, 99] width 9 height 4
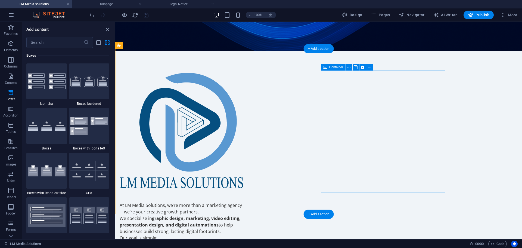
scroll to position [190, 0]
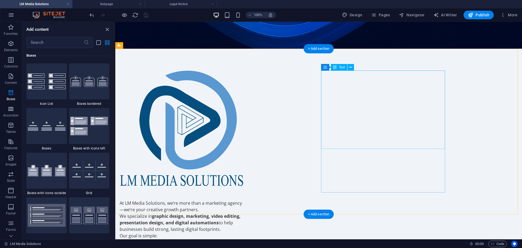
click at [244, 199] on div "At LM Media Solutions, we’re more than a marketing agency—we’re your creative g…" at bounding box center [182, 238] width 124 height 79
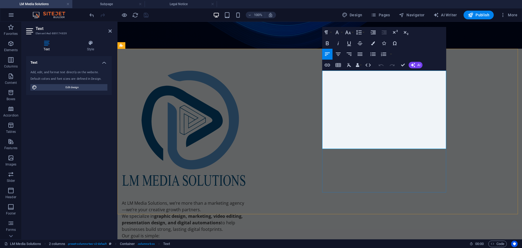
drag, startPoint x: 373, startPoint y: 141, endPoint x: 320, endPoint y: 111, distance: 60.1
click at [320, 111] on div "At LM Media Solutions, we’re more than a marketing agency—we’re your creative g…" at bounding box center [319, 175] width 404 height 252
click at [371, 54] on icon "button" at bounding box center [373, 54] width 7 height 7
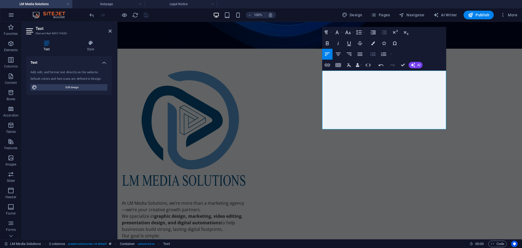
click at [371, 54] on icon "button" at bounding box center [373, 54] width 7 height 7
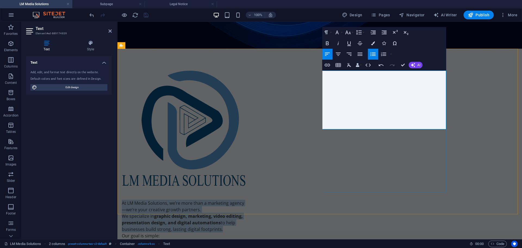
click at [246, 199] on div "At LM Media Solutions, we’re more than a marketing agency—we’re your creative g…" at bounding box center [184, 229] width 124 height 60
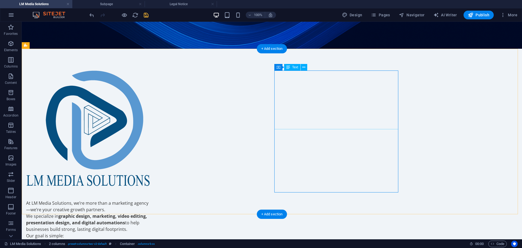
click at [150, 199] on div "At LM Media Solutions, we’re more than a marketing agency—we’re your creative g…" at bounding box center [88, 229] width 124 height 60
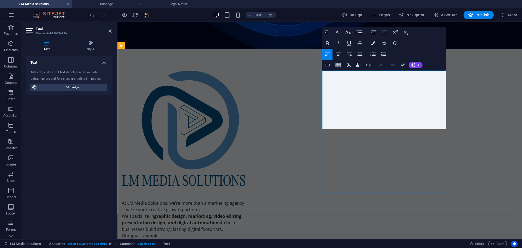
click at [246, 239] on li "Elevate your brand." at bounding box center [186, 242] width 120 height 7
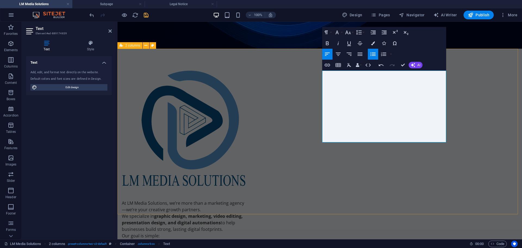
click at [448, 132] on div "At LM Media Solutions, we’re more than a marketing agency—we’re your creative g…" at bounding box center [319, 171] width 404 height 245
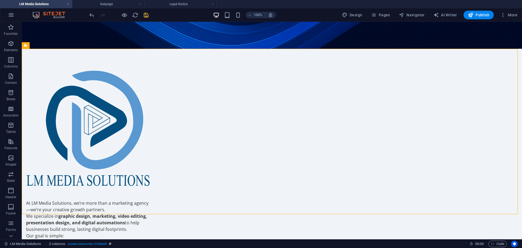
click at [145, 15] on icon "save" at bounding box center [146, 15] width 6 height 6
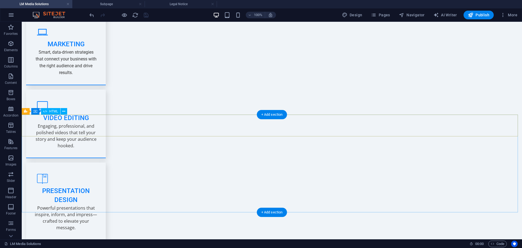
scroll to position [788, 0]
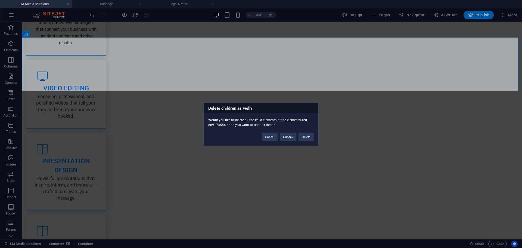
click at [297, 64] on div "Delete children as well? Would you like to delete all the child elements of the…" at bounding box center [261, 124] width 522 height 248
drag, startPoint x: 304, startPoint y: 135, endPoint x: 276, endPoint y: 80, distance: 61.6
click at [304, 135] on button "Delete" at bounding box center [305, 136] width 15 height 8
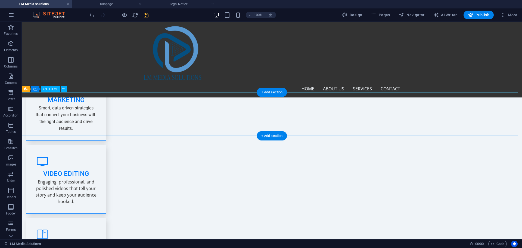
scroll to position [652, 0]
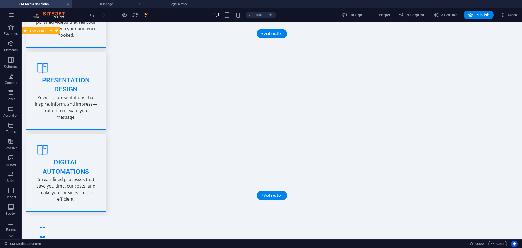
scroll to position [870, 0]
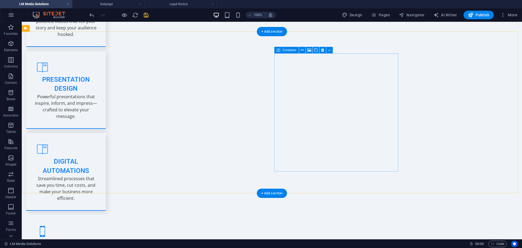
click at [301, 49] on icon at bounding box center [302, 50] width 3 height 6
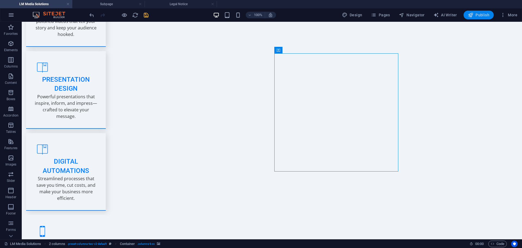
click at [480, 15] on span "Publish" at bounding box center [478, 14] width 21 height 5
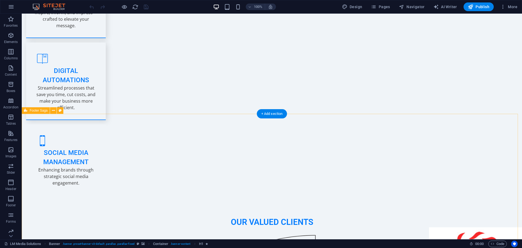
scroll to position [993, 0]
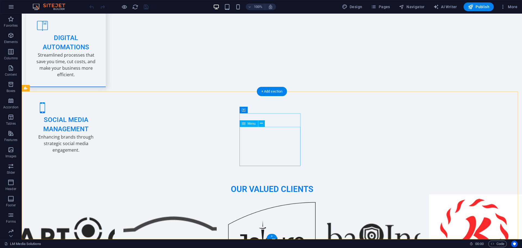
click at [262, 123] on icon at bounding box center [261, 123] width 3 height 6
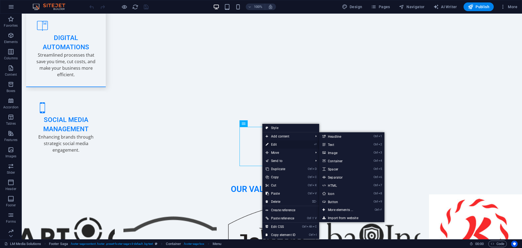
click at [274, 144] on link "⏎ Edit" at bounding box center [280, 144] width 36 height 8
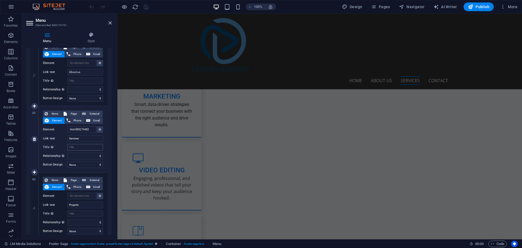
scroll to position [136, 0]
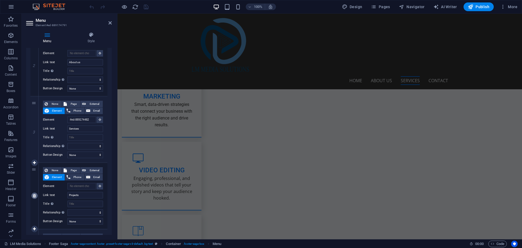
click at [35, 197] on icon at bounding box center [34, 196] width 3 height 4
select select
type input "Team"
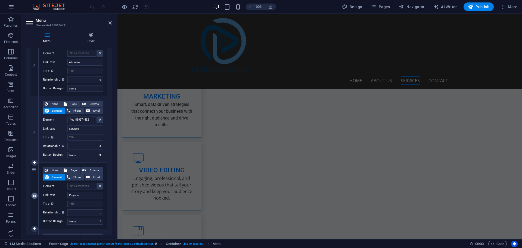
select select
type input "#ed-889174602"
type input "Contact"
select select
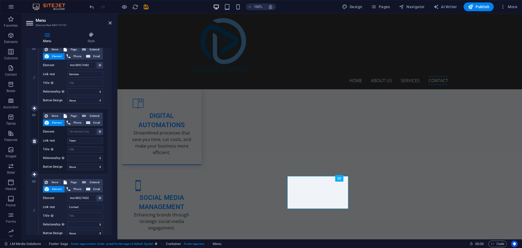
scroll to position [907, 0]
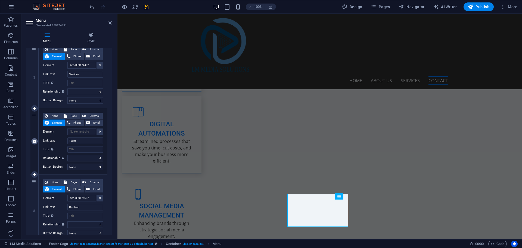
click at [35, 142] on icon at bounding box center [34, 141] width 3 height 4
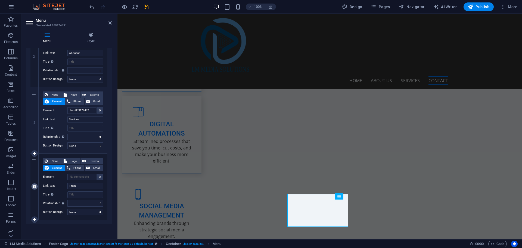
select select
type input "#ed-889174602"
type input "Contact"
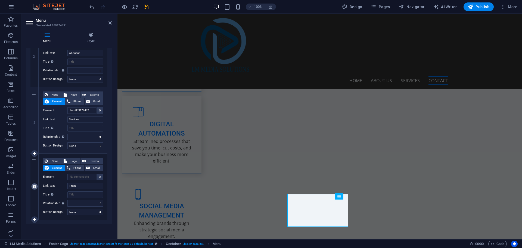
select select
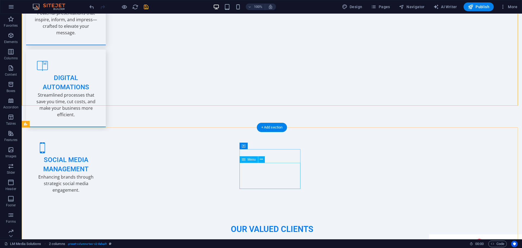
scroll to position [980, 0]
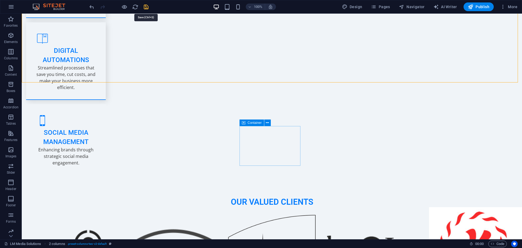
click at [147, 5] on icon "save" at bounding box center [146, 7] width 6 height 6
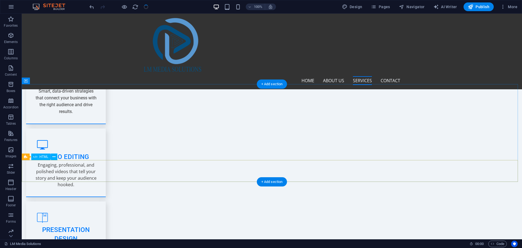
scroll to position [709, 0]
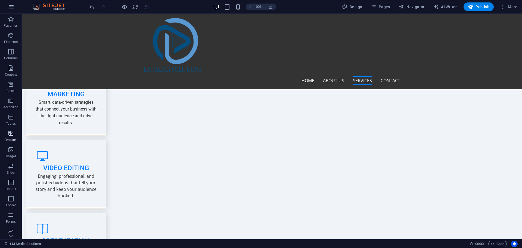
click at [10, 134] on icon "button" at bounding box center [11, 133] width 7 height 7
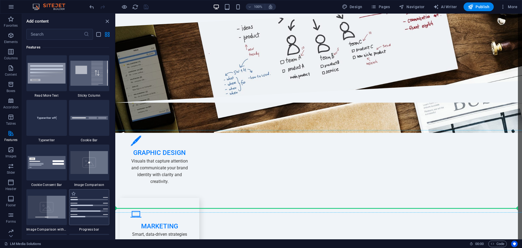
scroll to position [577, 0]
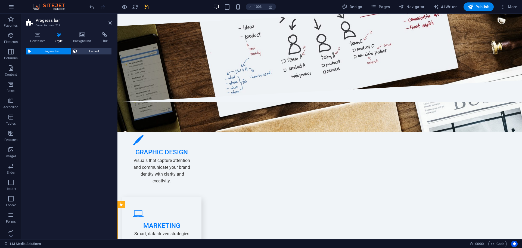
select select "rem"
select select "px"
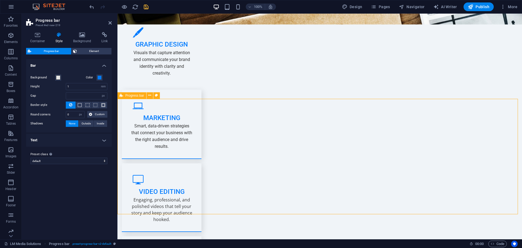
scroll to position [686, 0]
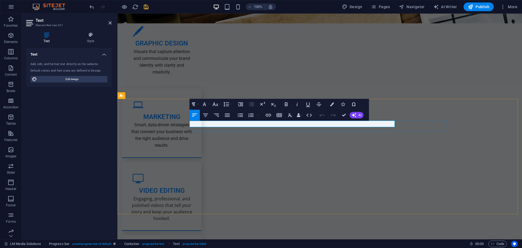
drag, startPoint x: 203, startPoint y: 123, endPoint x: 190, endPoint y: 122, distance: 13.1
click at [201, 136] on div "Container Text" at bounding box center [207, 132] width 36 height 7
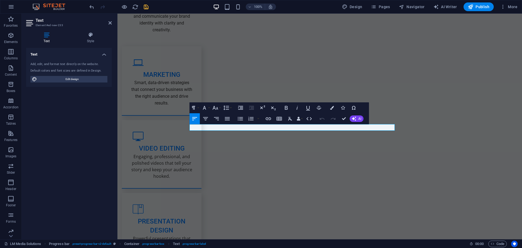
scroll to position [740, 0]
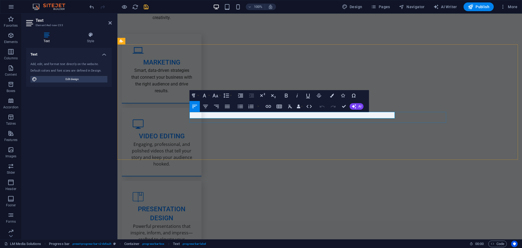
click at [202, 128] on icon at bounding box center [203, 130] width 4 height 7
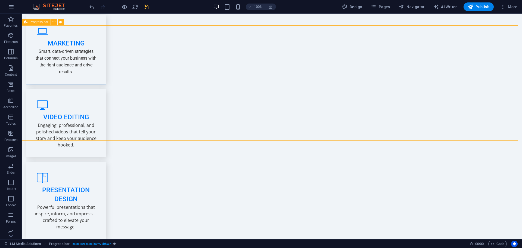
scroll to position [778, 0]
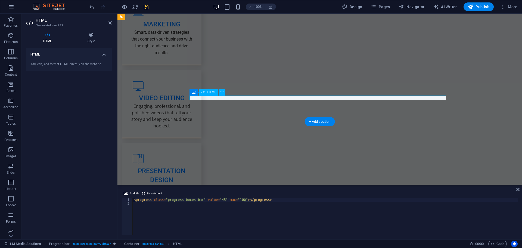
click at [97, 40] on h4 "Style" at bounding box center [91, 37] width 41 height 11
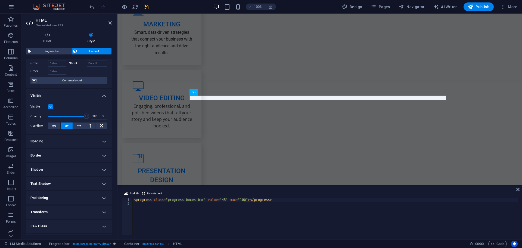
scroll to position [54, 0]
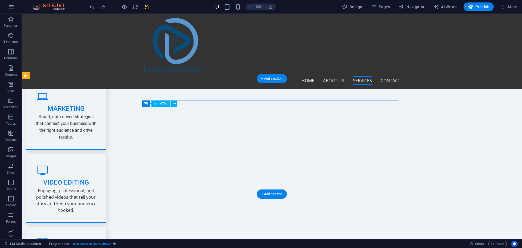
scroll to position [689, 0]
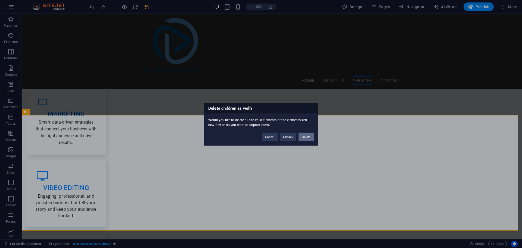
click at [304, 136] on button "Delete" at bounding box center [305, 136] width 15 height 8
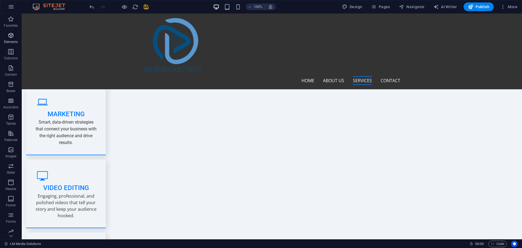
click at [10, 39] on span "Elements" at bounding box center [11, 38] width 22 height 13
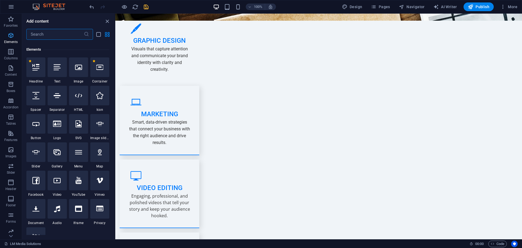
scroll to position [58, 0]
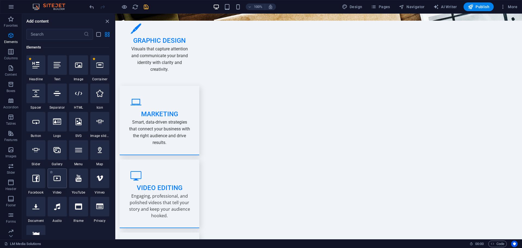
click at [54, 180] on icon at bounding box center [57, 177] width 7 height 7
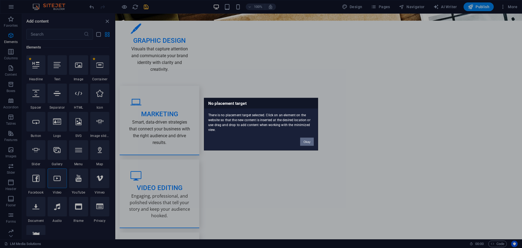
click at [310, 141] on button "Okay" at bounding box center [307, 141] width 14 height 8
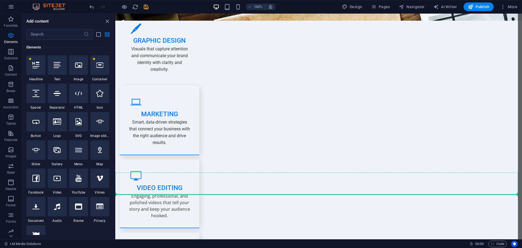
select select "%"
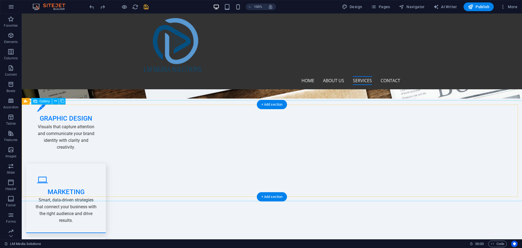
scroll to position [607, 0]
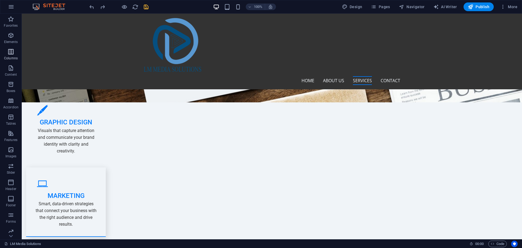
click at [11, 55] on icon "button" at bounding box center [11, 51] width 7 height 7
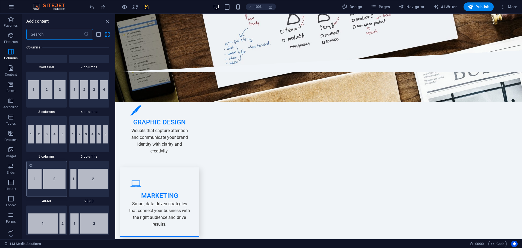
scroll to position [323, 0]
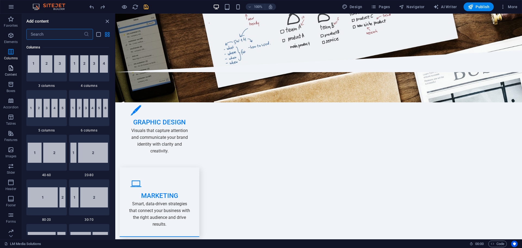
click at [8, 66] on icon "button" at bounding box center [11, 68] width 7 height 7
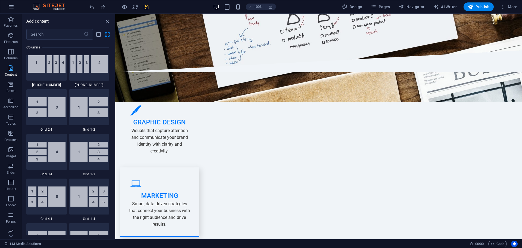
scroll to position [951, 0]
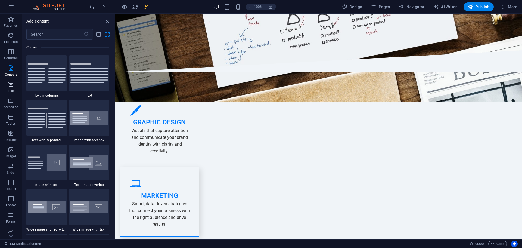
click at [13, 84] on icon "button" at bounding box center [11, 84] width 7 height 7
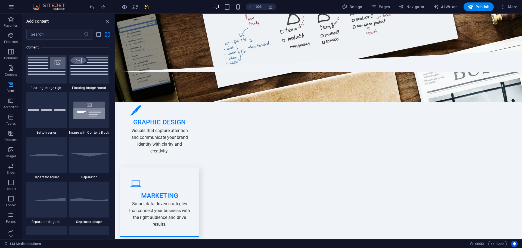
scroll to position [1499, 0]
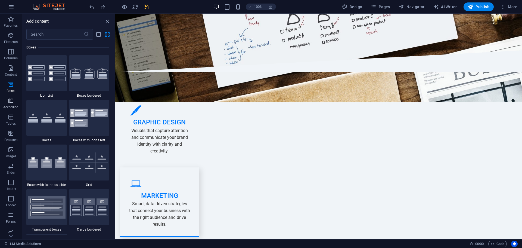
click at [10, 101] on icon "button" at bounding box center [11, 100] width 7 height 7
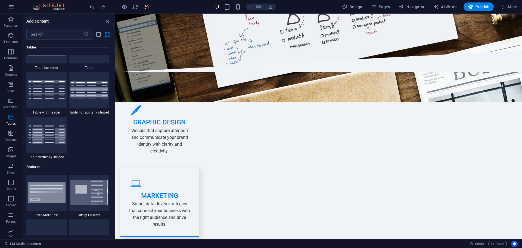
scroll to position [2007, 0]
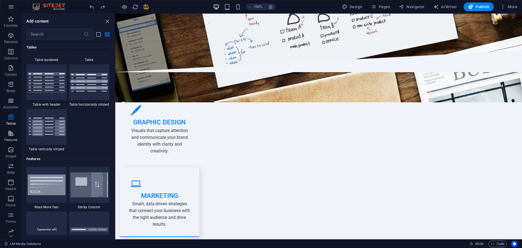
click at [14, 134] on icon "button" at bounding box center [11, 133] width 7 height 7
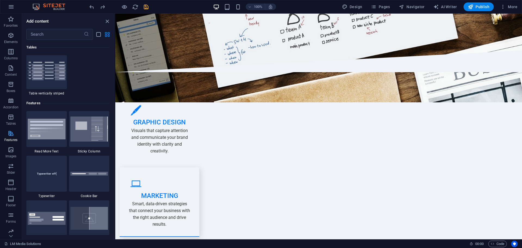
scroll to position [2119, 0]
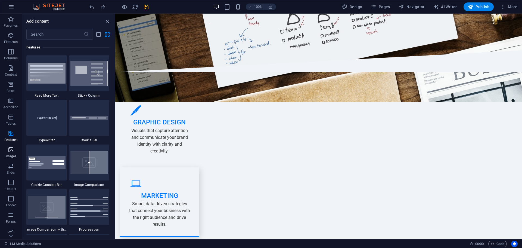
click at [11, 152] on icon "button" at bounding box center [11, 149] width 7 height 7
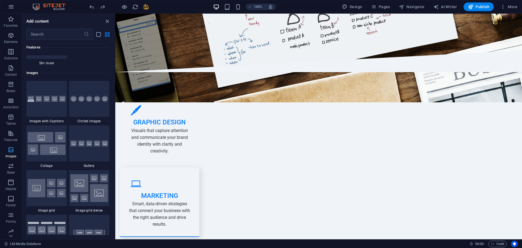
scroll to position [2756, 0]
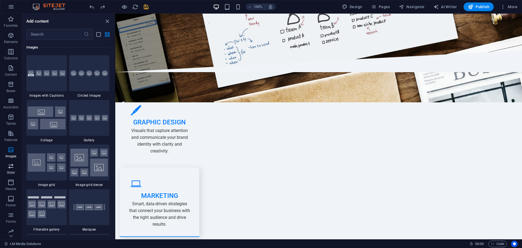
click at [10, 167] on icon "button" at bounding box center [11, 166] width 7 height 7
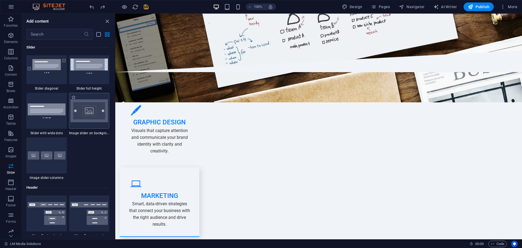
scroll to position [3136, 0]
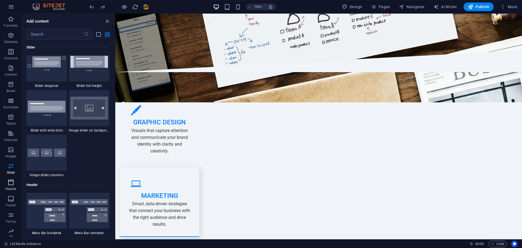
click at [12, 180] on icon "button" at bounding box center [11, 182] width 7 height 7
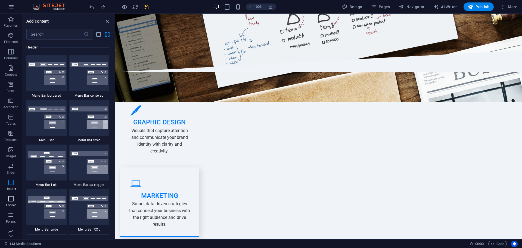
scroll to position [19, 0]
click at [11, 215] on icon "button" at bounding box center [11, 211] width 7 height 7
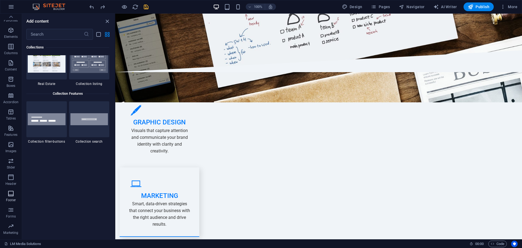
scroll to position [0, 0]
click at [9, 23] on p "Favorites" at bounding box center [11, 25] width 14 height 4
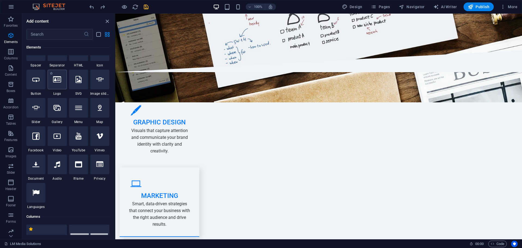
scroll to position [109, 0]
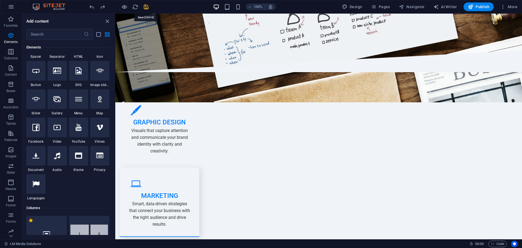
click at [146, 6] on icon "save" at bounding box center [146, 7] width 6 height 6
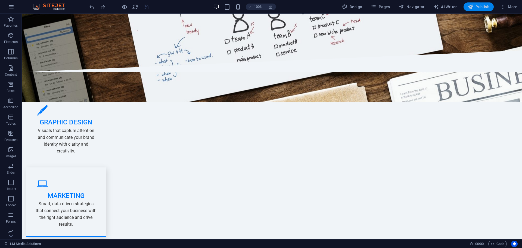
click at [475, 4] on span "Publish" at bounding box center [478, 6] width 21 height 5
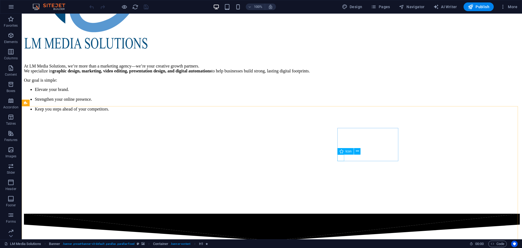
scroll to position [993, 0]
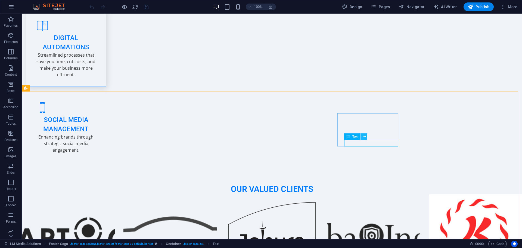
click at [364, 138] on icon at bounding box center [364, 136] width 3 height 6
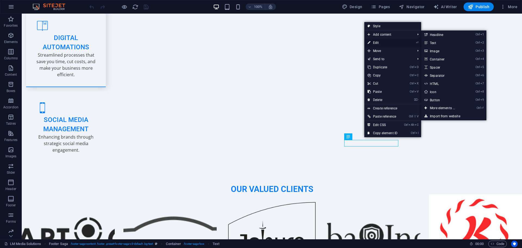
click at [377, 42] on link "⏎ Edit" at bounding box center [382, 43] width 36 height 8
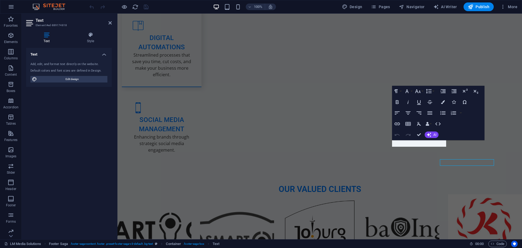
scroll to position [974, 0]
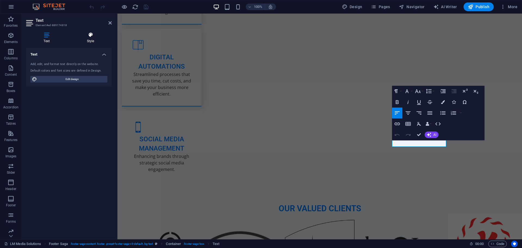
click at [93, 36] on icon at bounding box center [90, 34] width 42 height 5
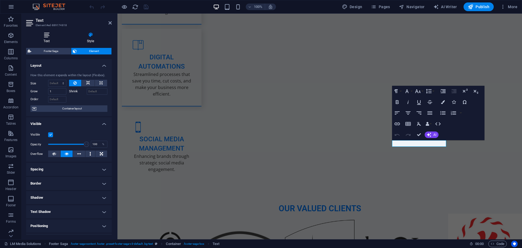
click at [51, 37] on icon at bounding box center [46, 34] width 41 height 5
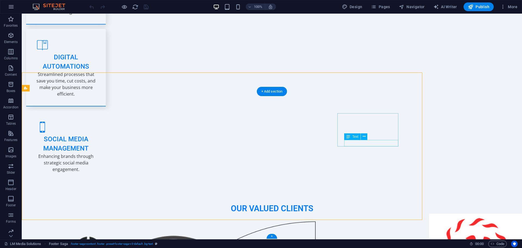
scroll to position [993, 0]
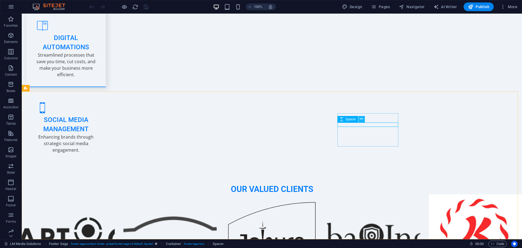
click at [360, 118] on icon at bounding box center [361, 119] width 3 height 6
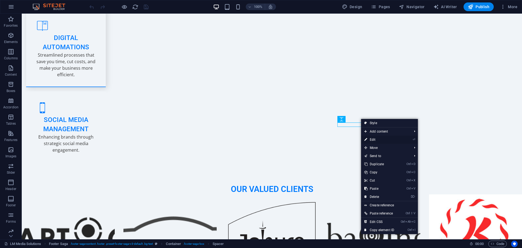
click at [373, 140] on link "⏎ Edit" at bounding box center [379, 139] width 36 height 8
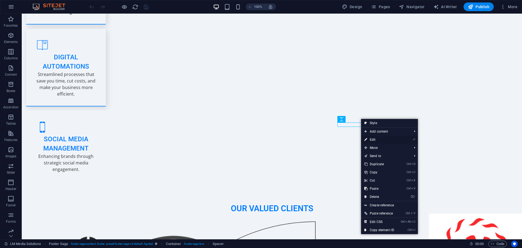
select select "px"
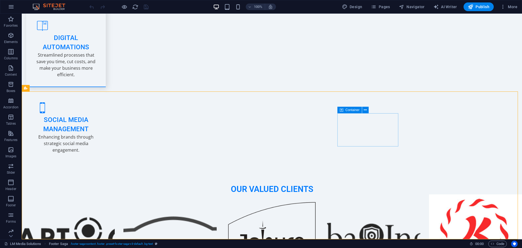
click at [347, 110] on span "Container" at bounding box center [352, 109] width 14 height 3
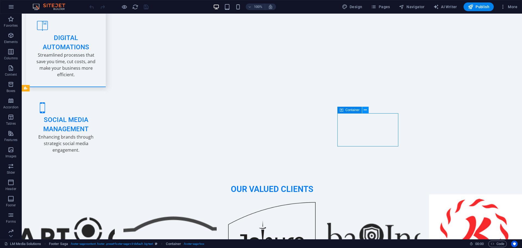
click at [366, 110] on icon at bounding box center [365, 110] width 3 height 6
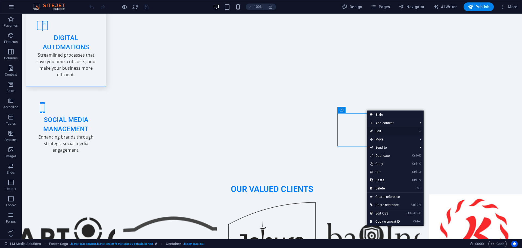
click at [377, 129] on link "⏎ Edit" at bounding box center [385, 131] width 36 height 8
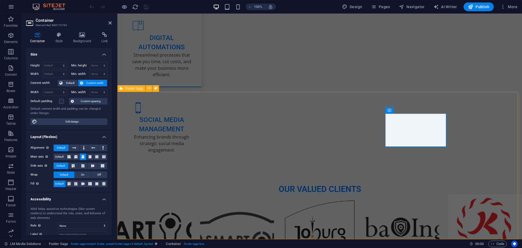
scroll to position [974, 0]
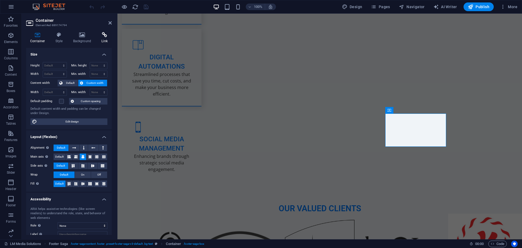
click at [105, 40] on h4 "Link" at bounding box center [104, 37] width 14 height 11
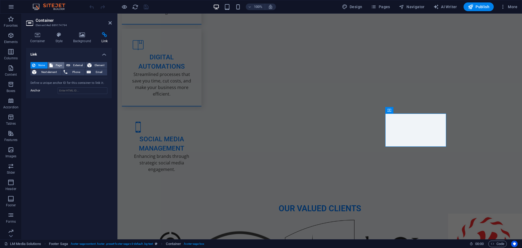
click at [53, 64] on button "Page" at bounding box center [56, 65] width 17 height 7
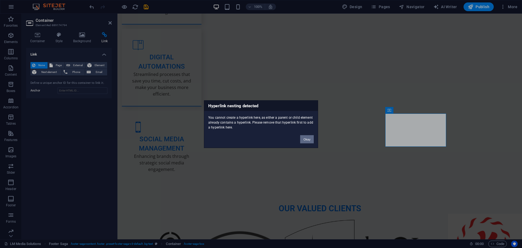
click at [310, 138] on button "Okay" at bounding box center [307, 139] width 14 height 8
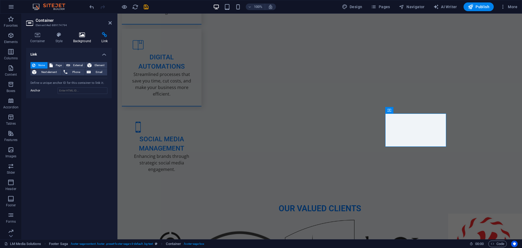
click at [81, 41] on h4 "Background" at bounding box center [83, 37] width 29 height 11
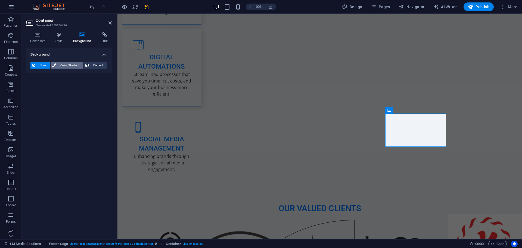
click at [61, 62] on div "Container Style Background Link Size Height Default px rem % vh vw Min. height …" at bounding box center [69, 133] width 86 height 202
click at [34, 42] on h4 "Container" at bounding box center [38, 37] width 25 height 11
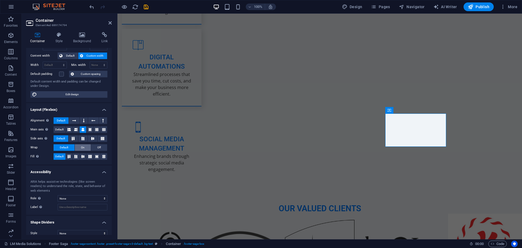
scroll to position [33, 0]
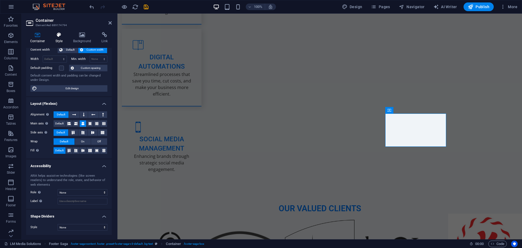
click at [62, 39] on h4 "Style" at bounding box center [60, 37] width 18 height 11
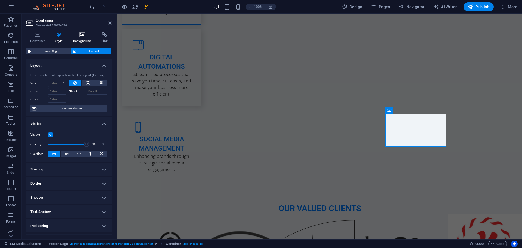
click at [79, 38] on h4 "Background" at bounding box center [83, 37] width 29 height 11
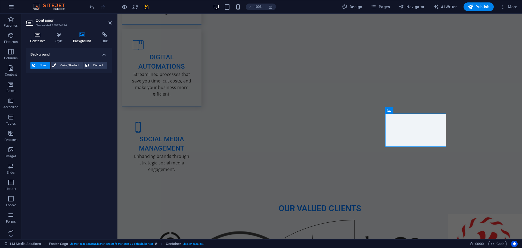
click at [39, 38] on h4 "Container" at bounding box center [38, 37] width 25 height 11
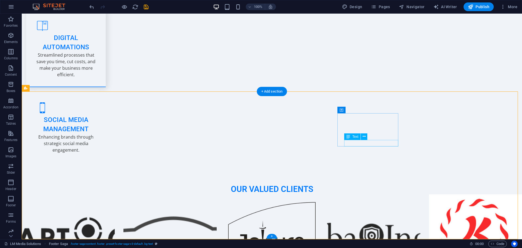
click at [365, 136] on icon at bounding box center [364, 136] width 3 height 6
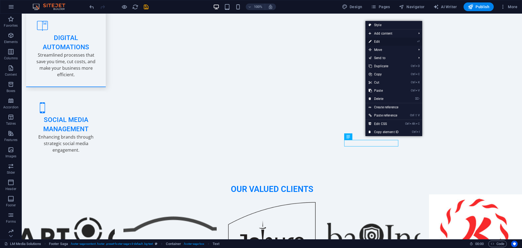
click at [378, 41] on link "⏎ Edit" at bounding box center [383, 42] width 36 height 8
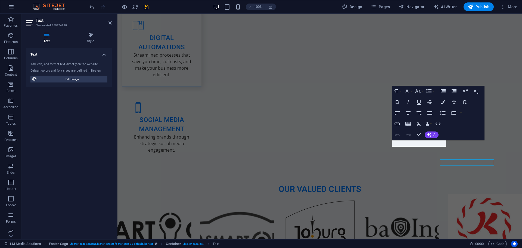
scroll to position [974, 0]
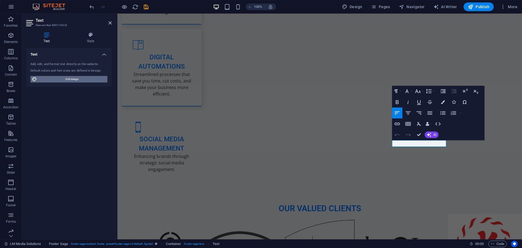
click at [88, 78] on span "Edit design" at bounding box center [72, 79] width 67 height 7
select select "px"
select select "400"
select select "px"
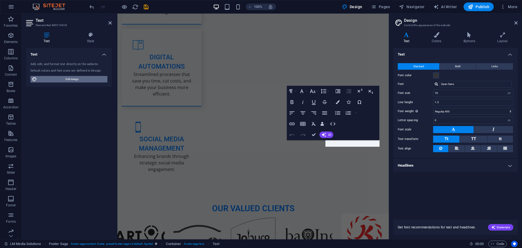
scroll to position [947, 0]
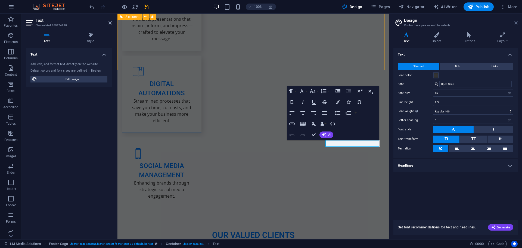
click at [515, 22] on icon at bounding box center [515, 23] width 3 height 4
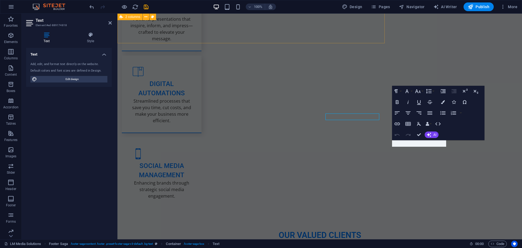
scroll to position [974, 0]
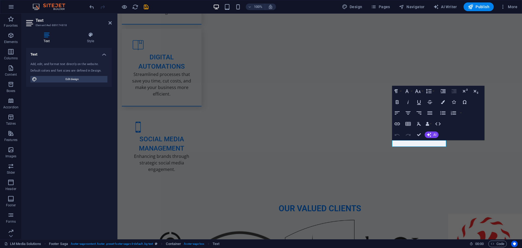
click at [51, 22] on h2 "Text" at bounding box center [74, 20] width 76 height 5
click at [43, 24] on h3 "Element #ed-889174818" at bounding box center [68, 25] width 65 height 5
click at [32, 24] on icon at bounding box center [30, 23] width 8 height 9
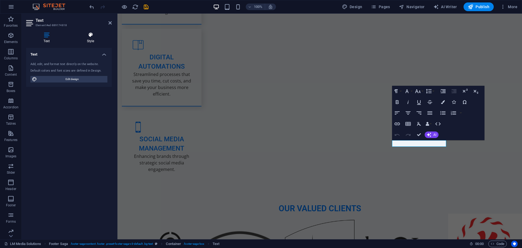
click at [94, 34] on icon at bounding box center [90, 34] width 42 height 5
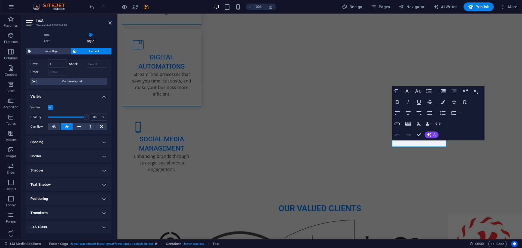
scroll to position [54, 0]
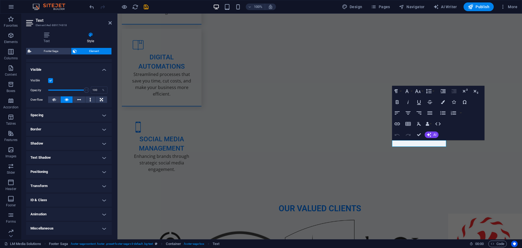
click at [113, 22] on aside "Text Element #ed-889174818 Text Style Text Add, edit, and format text directly …" at bounding box center [70, 126] width 96 height 225
click at [111, 22] on icon at bounding box center [109, 23] width 3 height 4
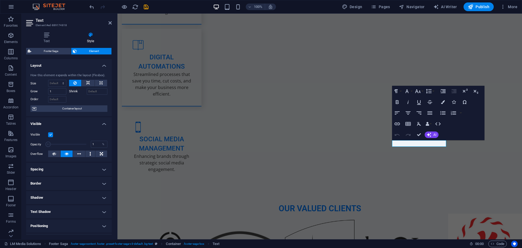
drag, startPoint x: 85, startPoint y: 144, endPoint x: 33, endPoint y: 146, distance: 51.4
click at [33, 146] on div "Opacity 1 %" at bounding box center [68, 144] width 77 height 8
type input "100"
drag, startPoint x: 48, startPoint y: 145, endPoint x: 107, endPoint y: 146, distance: 58.4
click at [107, 146] on div "Visible Opacity 100 % Overflow" at bounding box center [69, 144] width 86 height 35
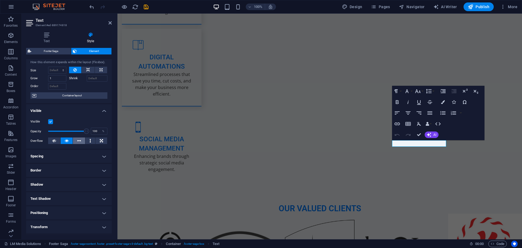
scroll to position [0, 0]
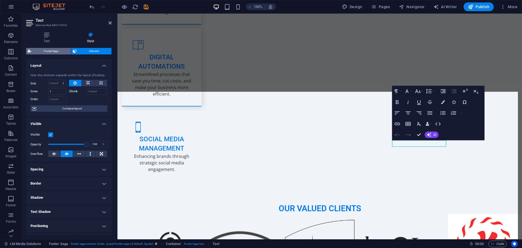
click at [57, 52] on span "Footer Saga" at bounding box center [51, 51] width 36 height 7
select select "rem"
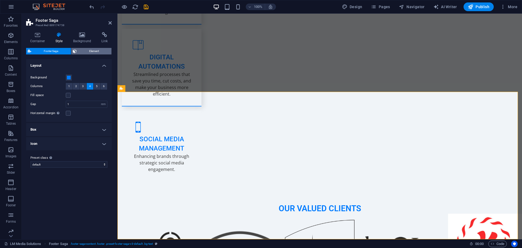
click at [92, 51] on span "Element" at bounding box center [94, 51] width 32 height 7
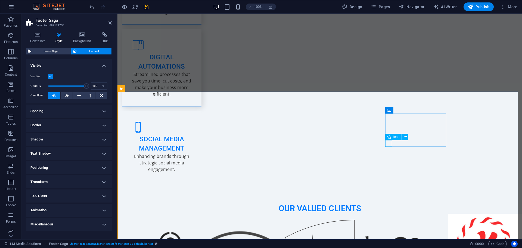
click at [406, 137] on icon at bounding box center [405, 137] width 3 height 6
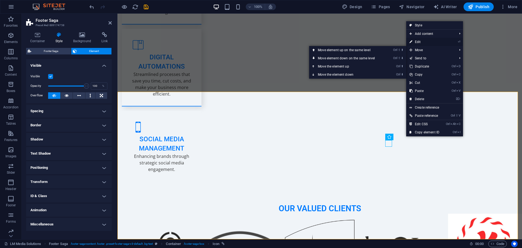
click at [421, 40] on link "⏎ Edit" at bounding box center [424, 42] width 36 height 8
select select "xMidYMid"
select select "px"
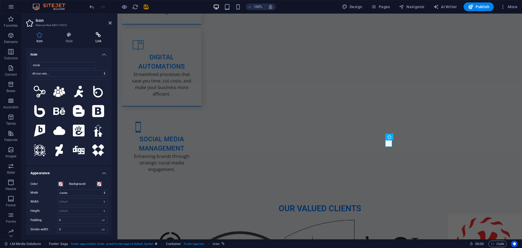
click at [95, 35] on icon at bounding box center [98, 34] width 27 height 5
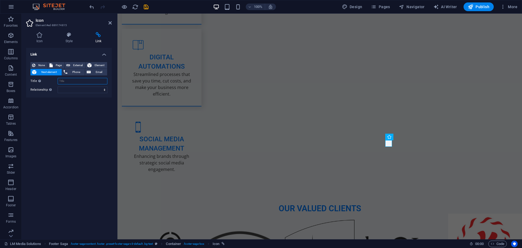
click at [73, 79] on input "Title Additional link description, should not be the same as the link text. The…" at bounding box center [83, 81] width 50 height 7
click at [74, 88] on select "alternate author bookmark external help license next nofollow noreferrer noopen…" at bounding box center [83, 89] width 50 height 7
click at [75, 66] on span "External" at bounding box center [78, 65] width 12 height 7
select select "blank"
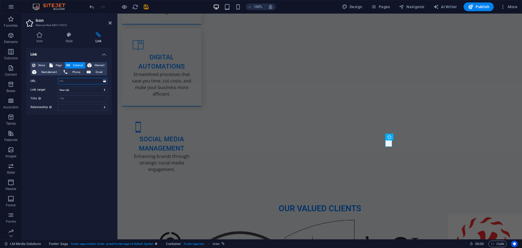
paste input "[URL][DOMAIN_NAME]"
type input "[URL][DOMAIN_NAME]"
click at [79, 128] on div "Link None Page External Element Next element Phone Email Page LM Media Solution…" at bounding box center [69, 141] width 86 height 187
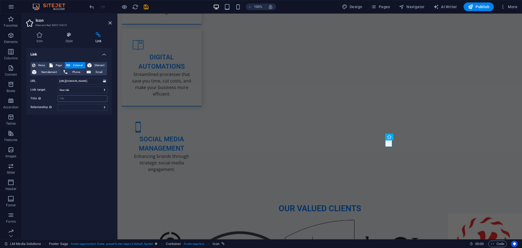
click at [66, 95] on input "Title Additional link description, should not be the same as the link text. The…" at bounding box center [83, 98] width 50 height 7
type input "instagram"
click at [72, 126] on div "Link None Page External Element Next element Phone Email Page LM Media Solution…" at bounding box center [69, 141] width 86 height 187
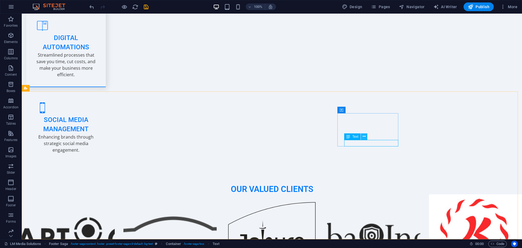
click at [364, 135] on icon at bounding box center [364, 136] width 3 height 6
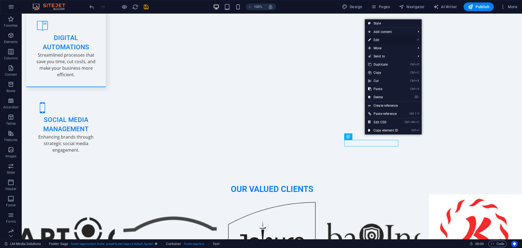
click at [383, 41] on link "⏎ Edit" at bounding box center [383, 40] width 36 height 8
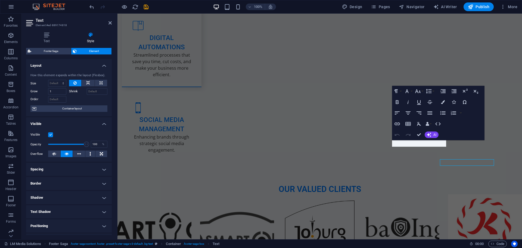
scroll to position [974, 0]
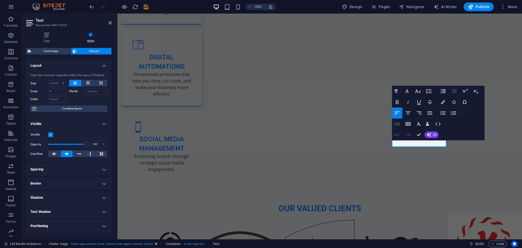
click at [397, 122] on icon "button" at bounding box center [397, 123] width 7 height 7
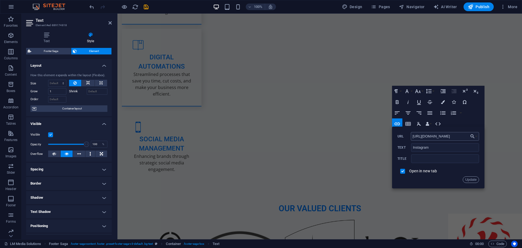
type input "[URL][DOMAIN_NAME]"
click at [471, 179] on button "Update" at bounding box center [471, 179] width 16 height 7
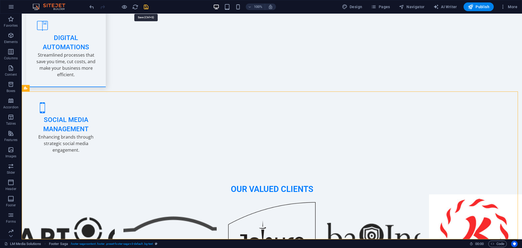
click at [148, 7] on icon "save" at bounding box center [146, 7] width 6 height 6
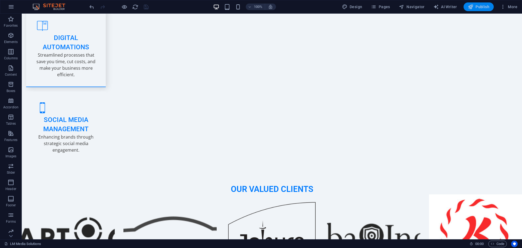
click at [480, 6] on span "Publish" at bounding box center [478, 6] width 21 height 5
